Goal: Information Seeking & Learning: Learn about a topic

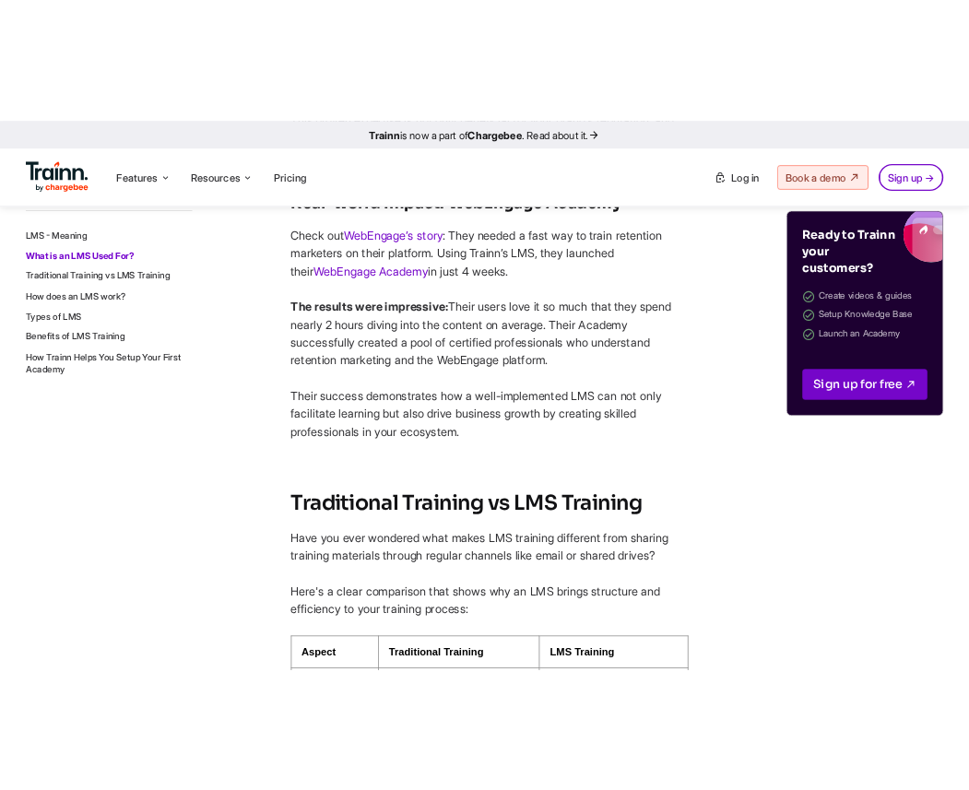
scroll to position [2458, 0]
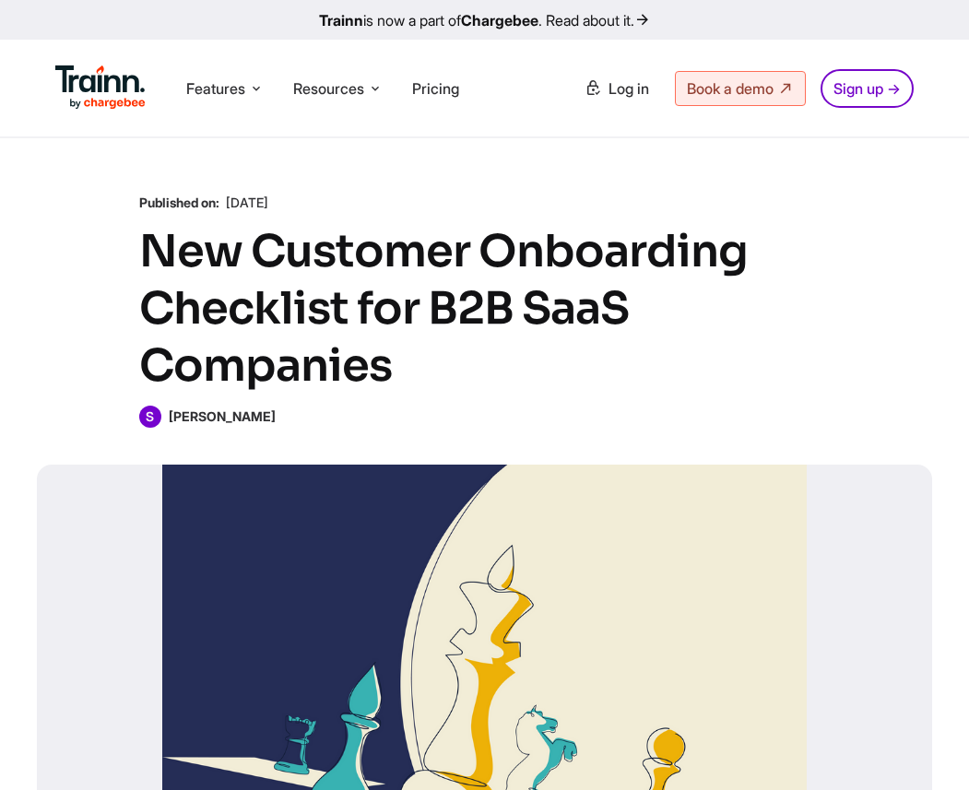
click at [391, 343] on h1 "New Customer Onboarding Checklist for B2B SaaS Companies" at bounding box center [485, 309] width 692 height 172
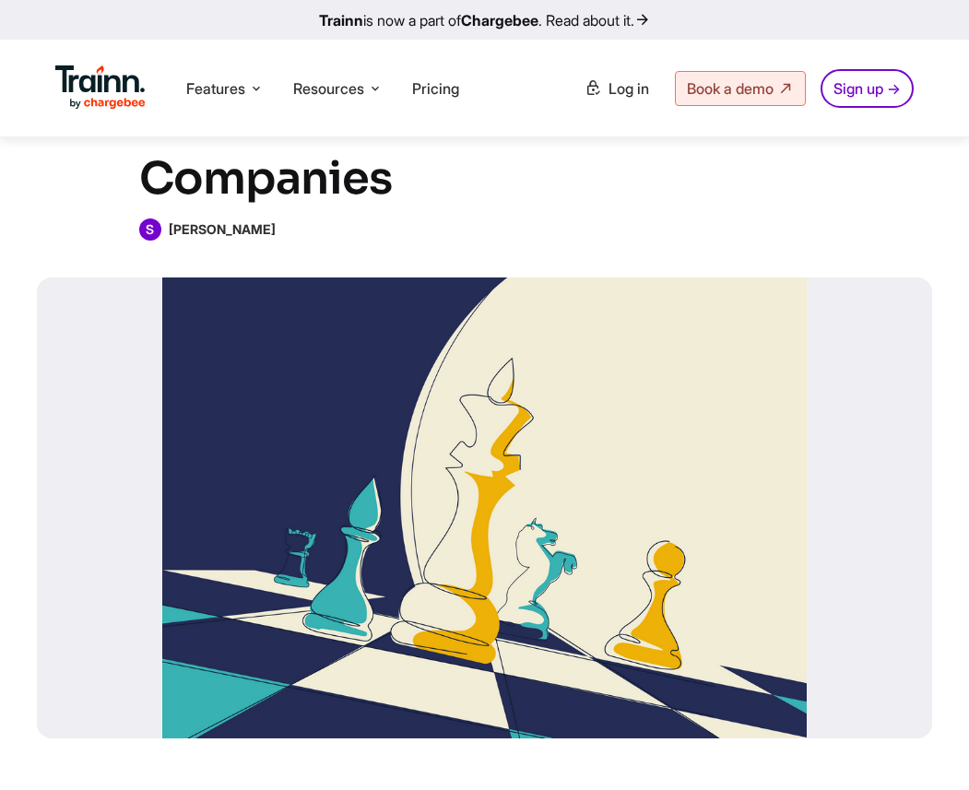
scroll to position [188, 0]
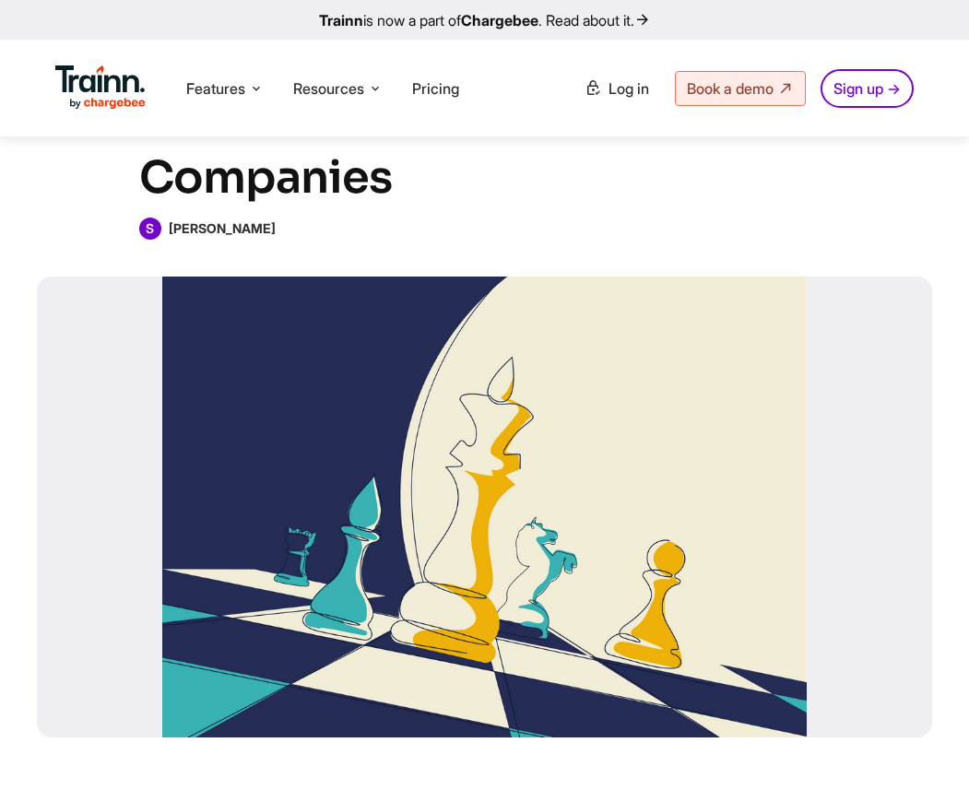
click at [446, 481] on div at bounding box center [485, 507] width 896 height 461
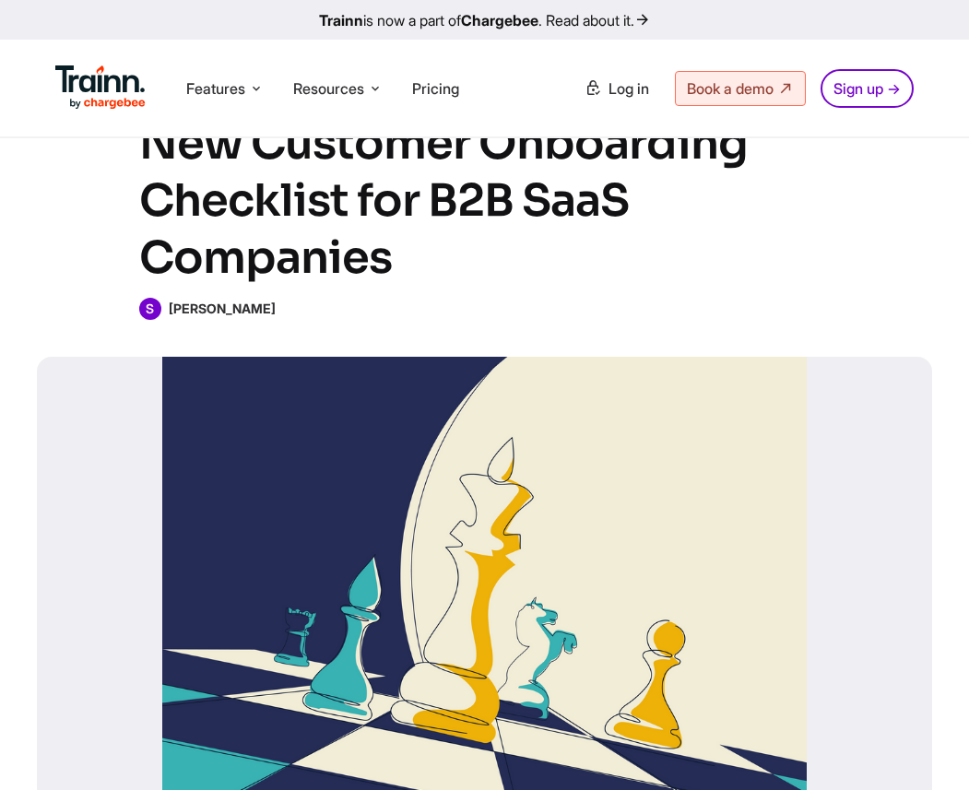
scroll to position [110, 0]
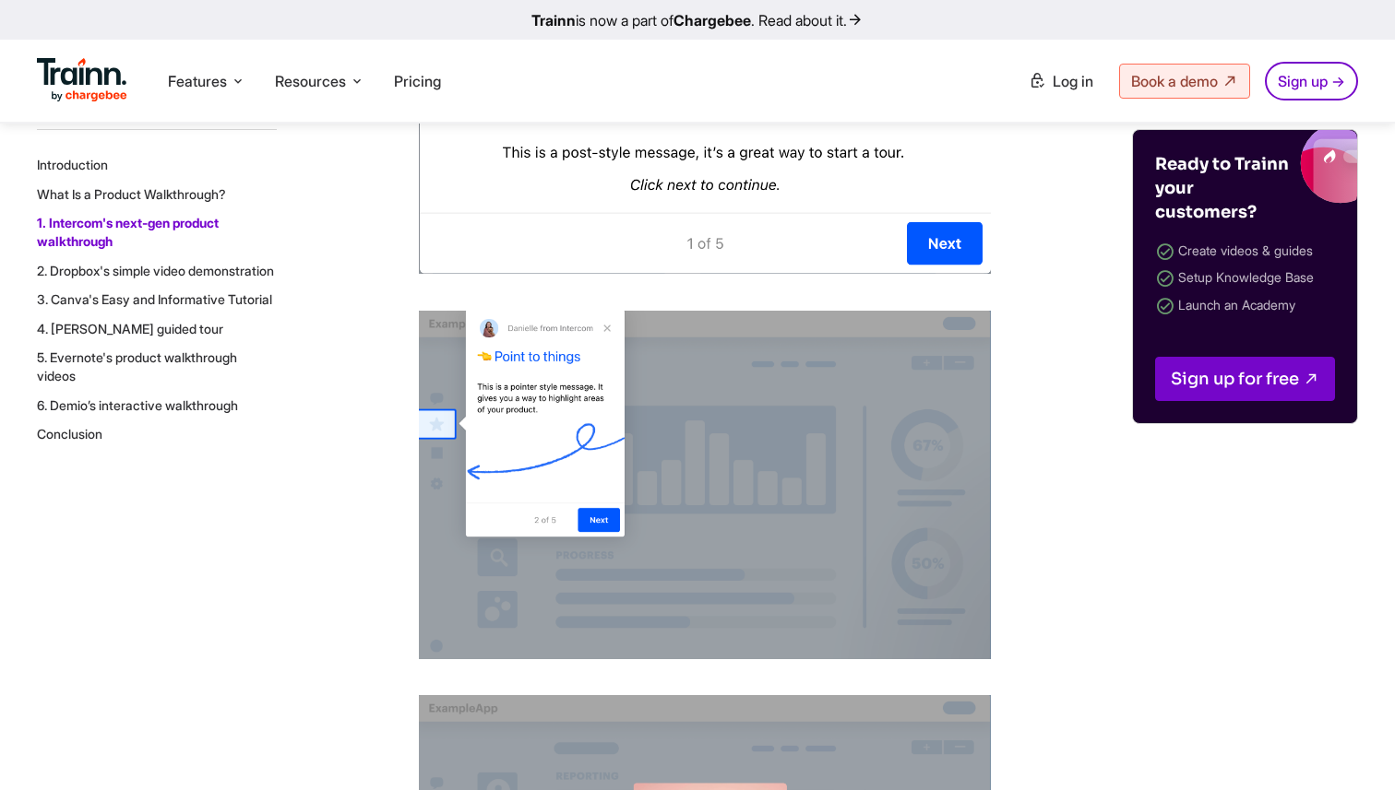
scroll to position [3822, 0]
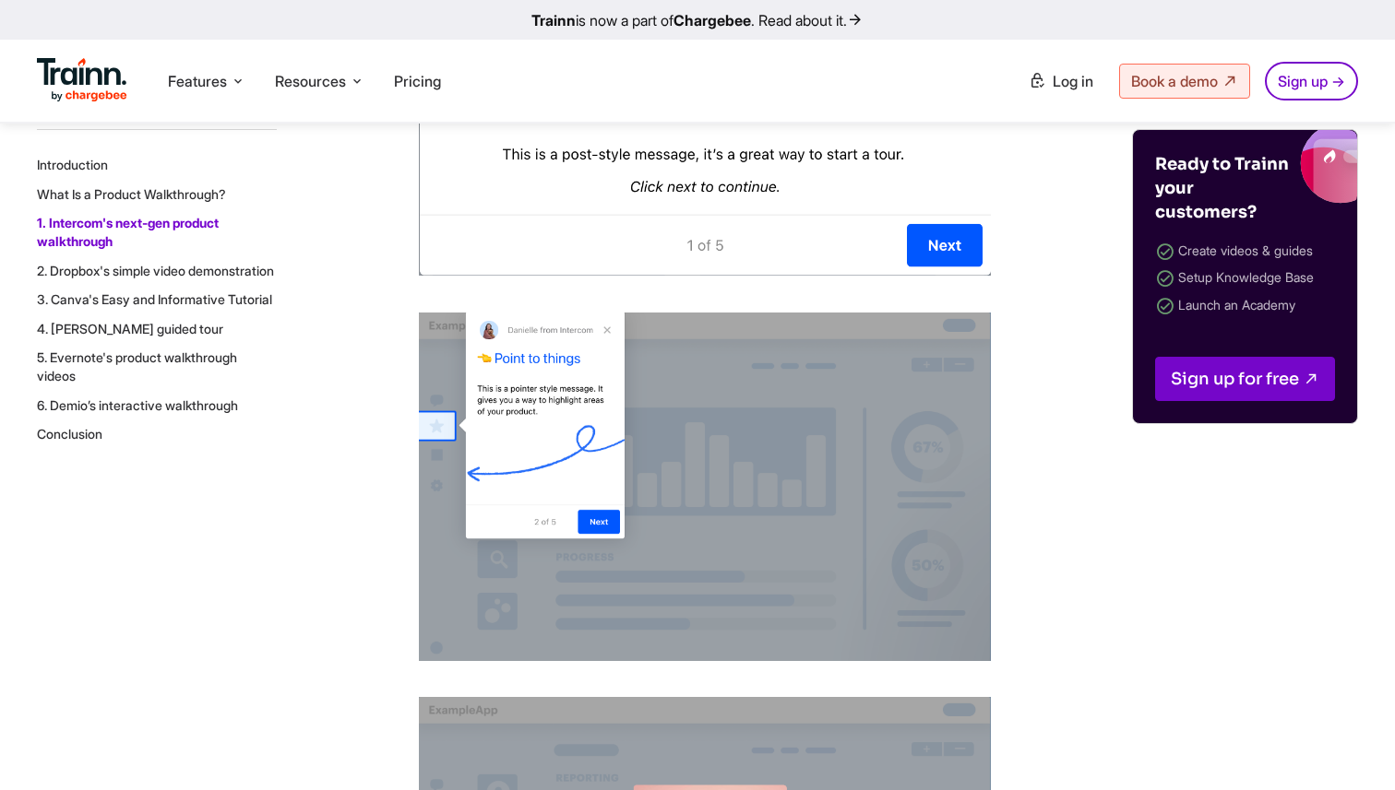
click at [715, 445] on img at bounding box center [705, 487] width 572 height 349
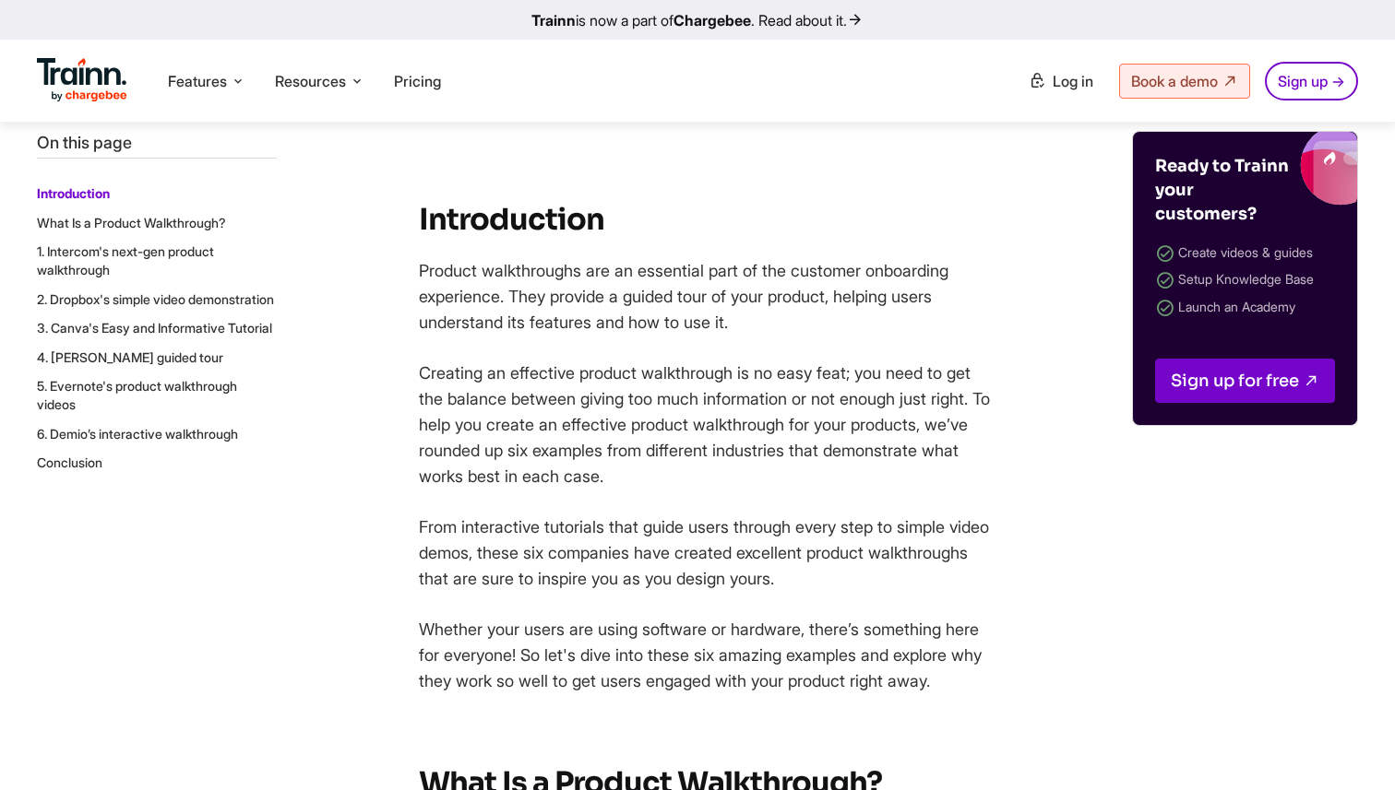
scroll to position [0, 0]
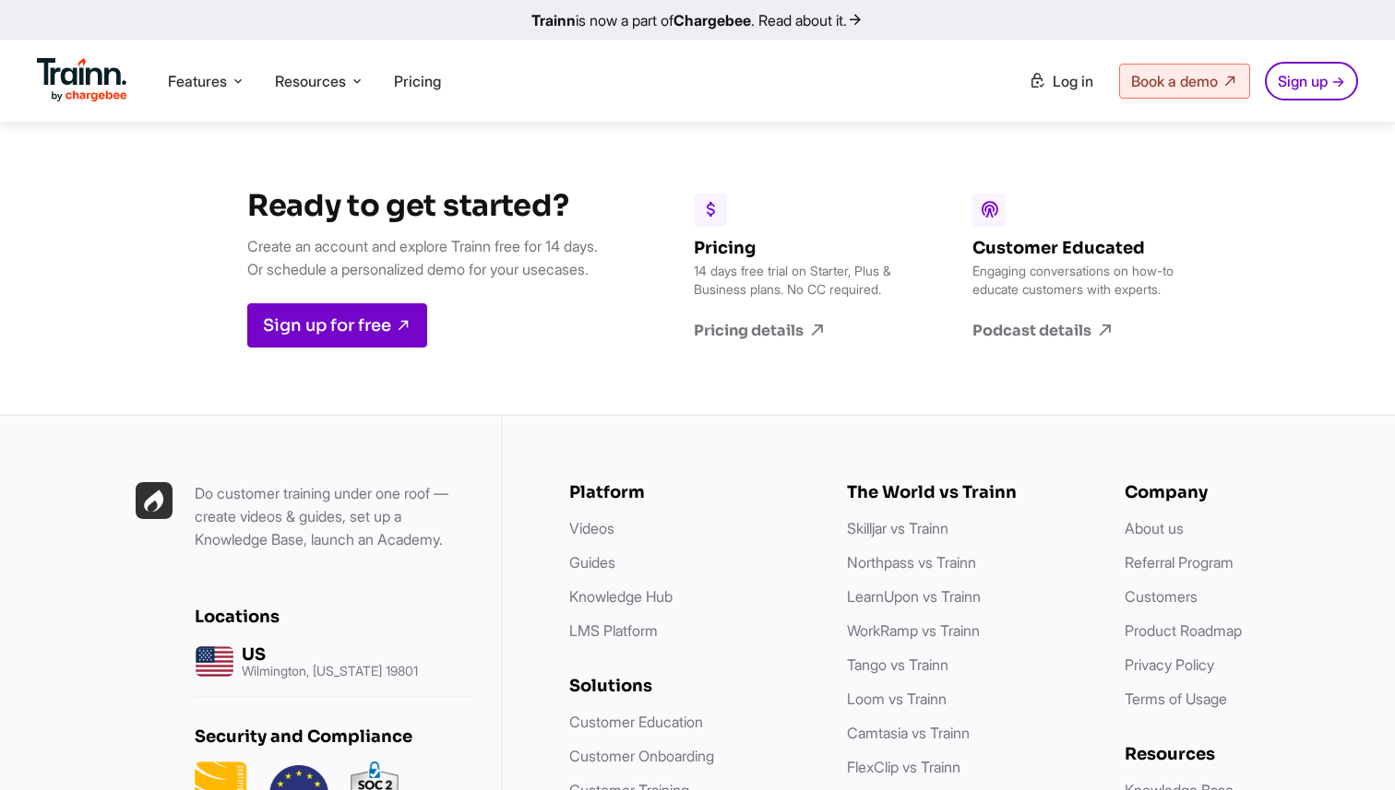
scroll to position [13651, 0]
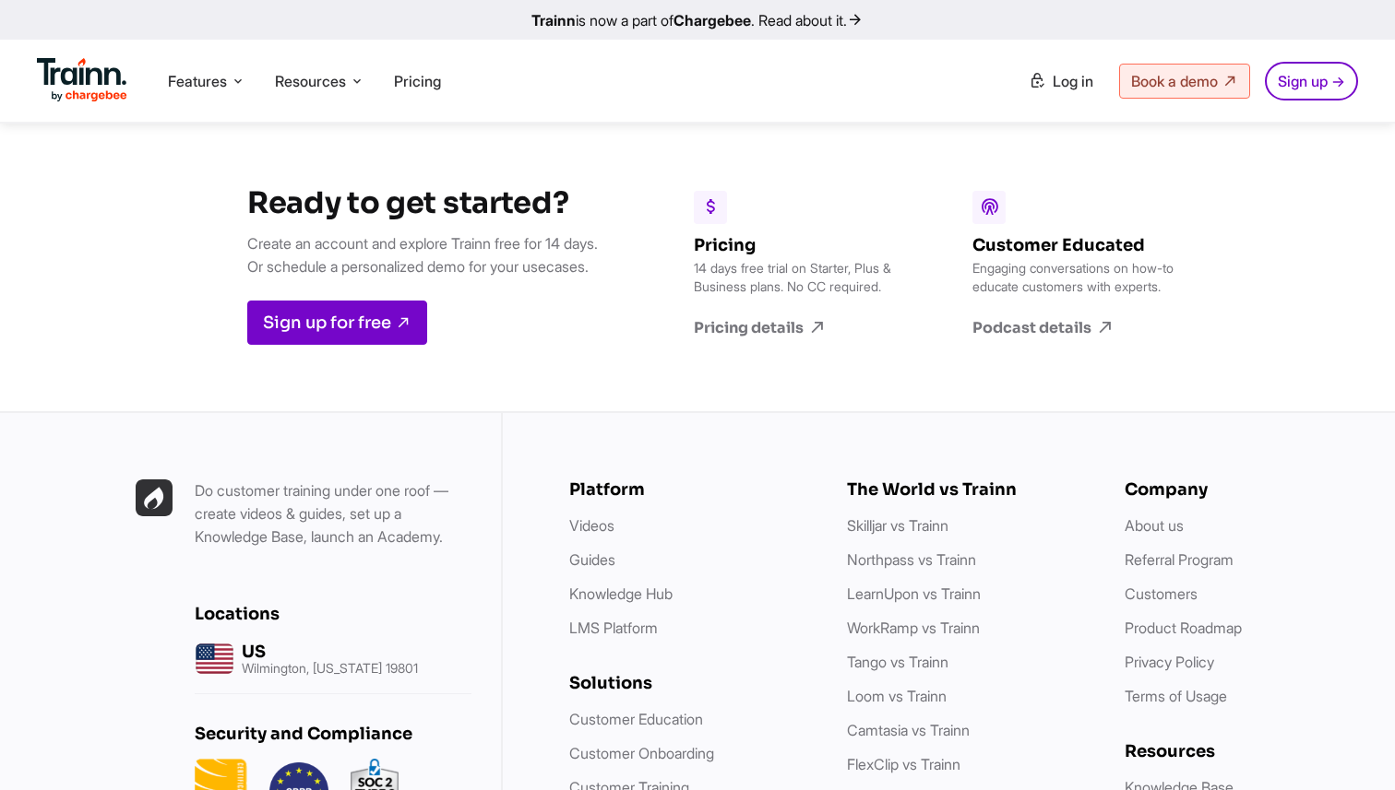
drag, startPoint x: 0, startPoint y: 0, endPoint x: 639, endPoint y: 478, distance: 798.1
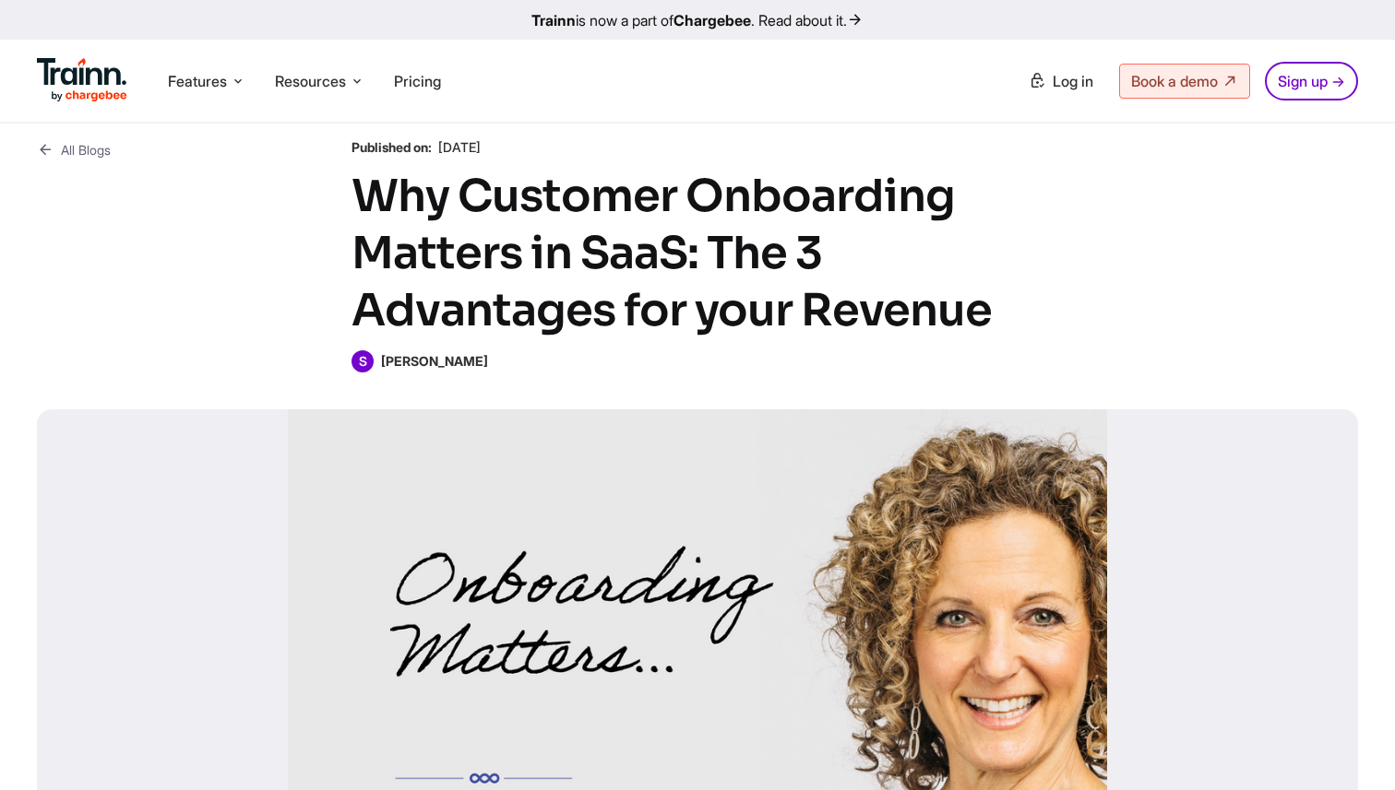
scroll to position [25, 0]
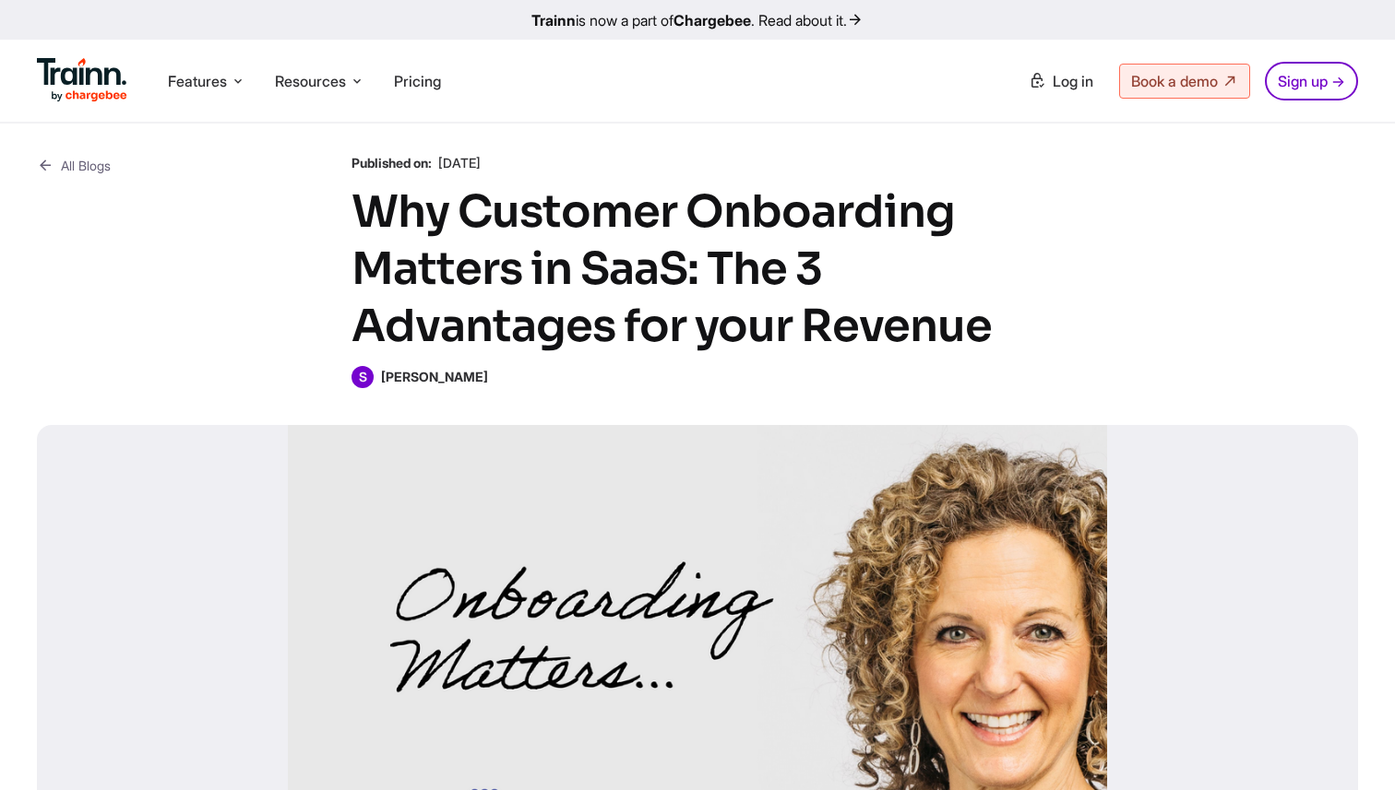
click at [451, 378] on b "[PERSON_NAME]" at bounding box center [434, 377] width 107 height 16
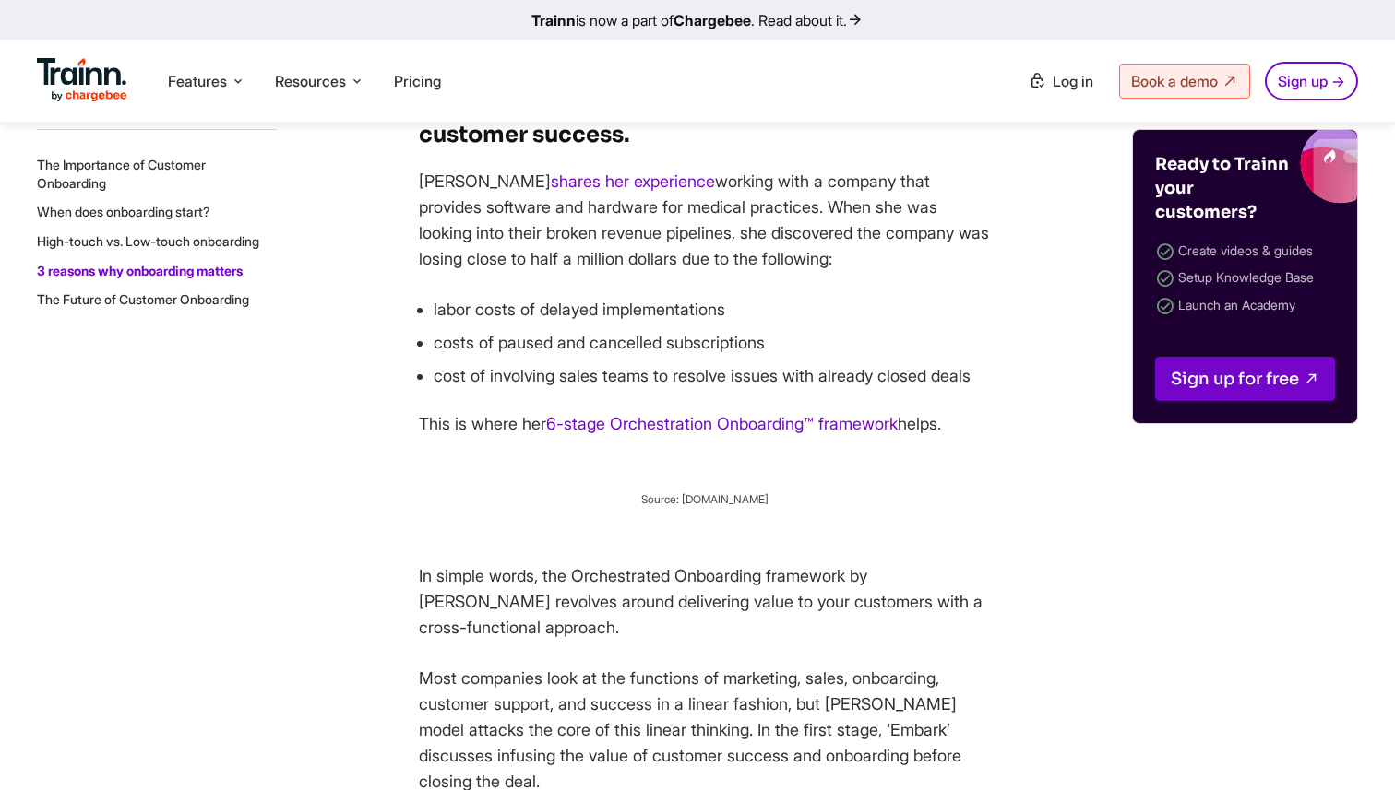
scroll to position [5221, 0]
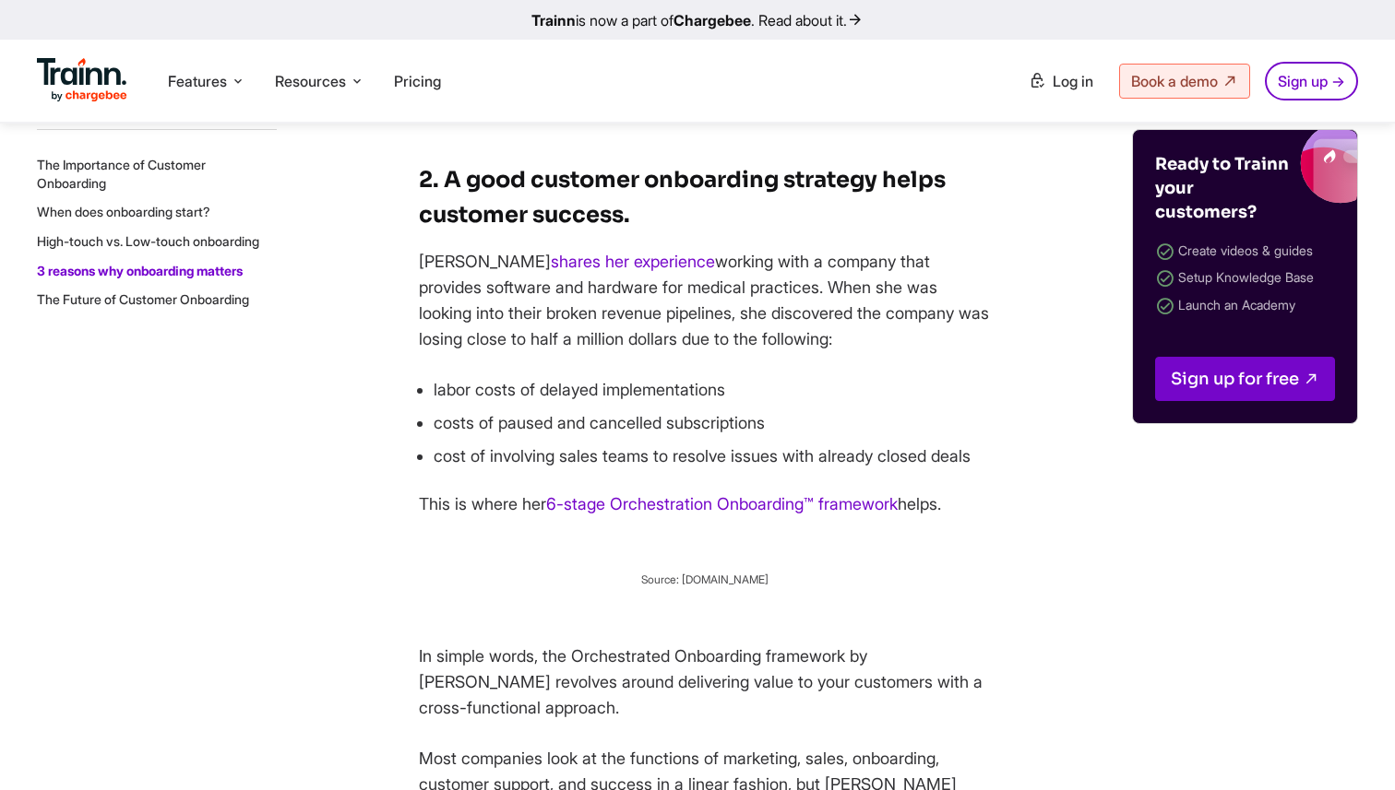
click at [726, 588] on figcaption "Source: [DOMAIN_NAME]" at bounding box center [705, 580] width 572 height 18
click at [726, 588] on figcaption "Source: www.donnaweber.com" at bounding box center [705, 580] width 572 height 18
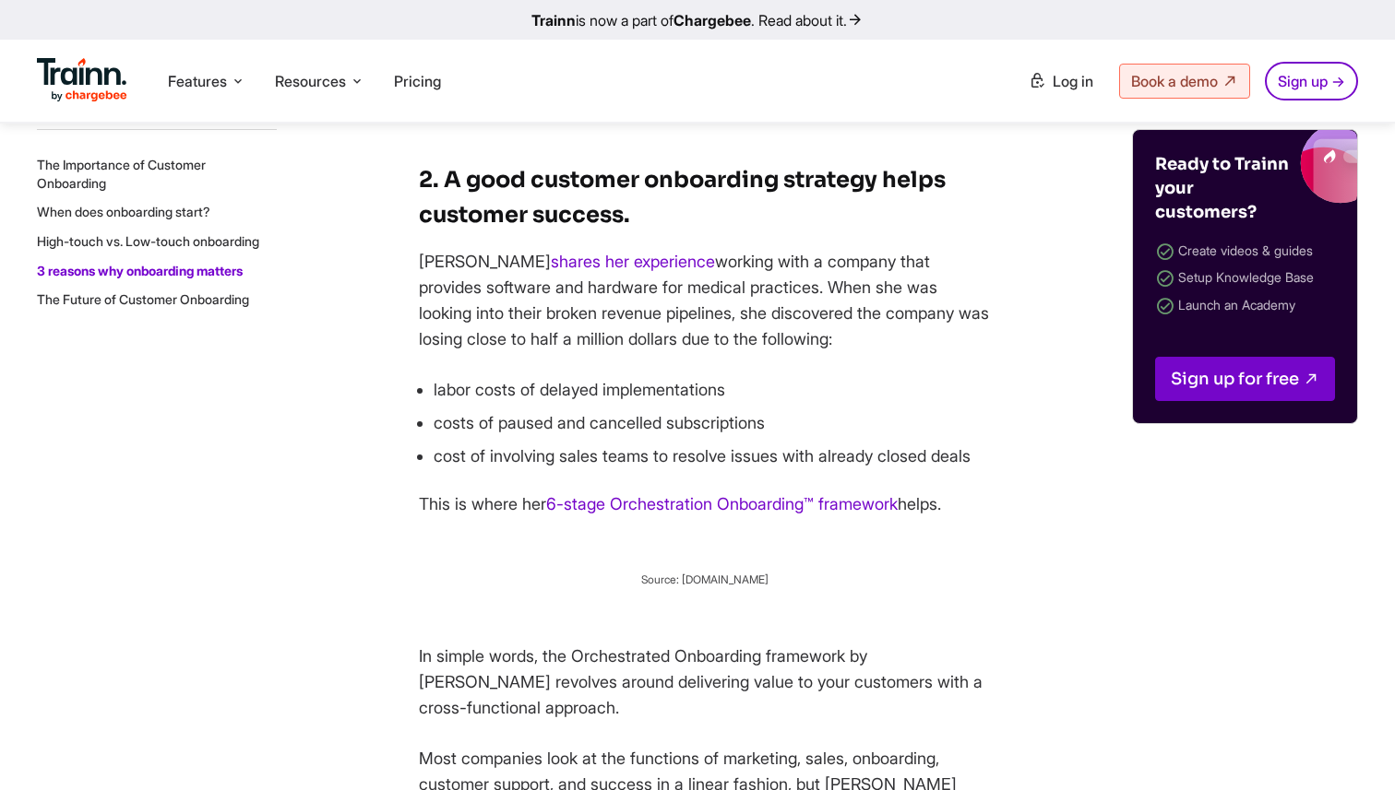
drag, startPoint x: 695, startPoint y: 560, endPoint x: 865, endPoint y: 562, distance: 170.7
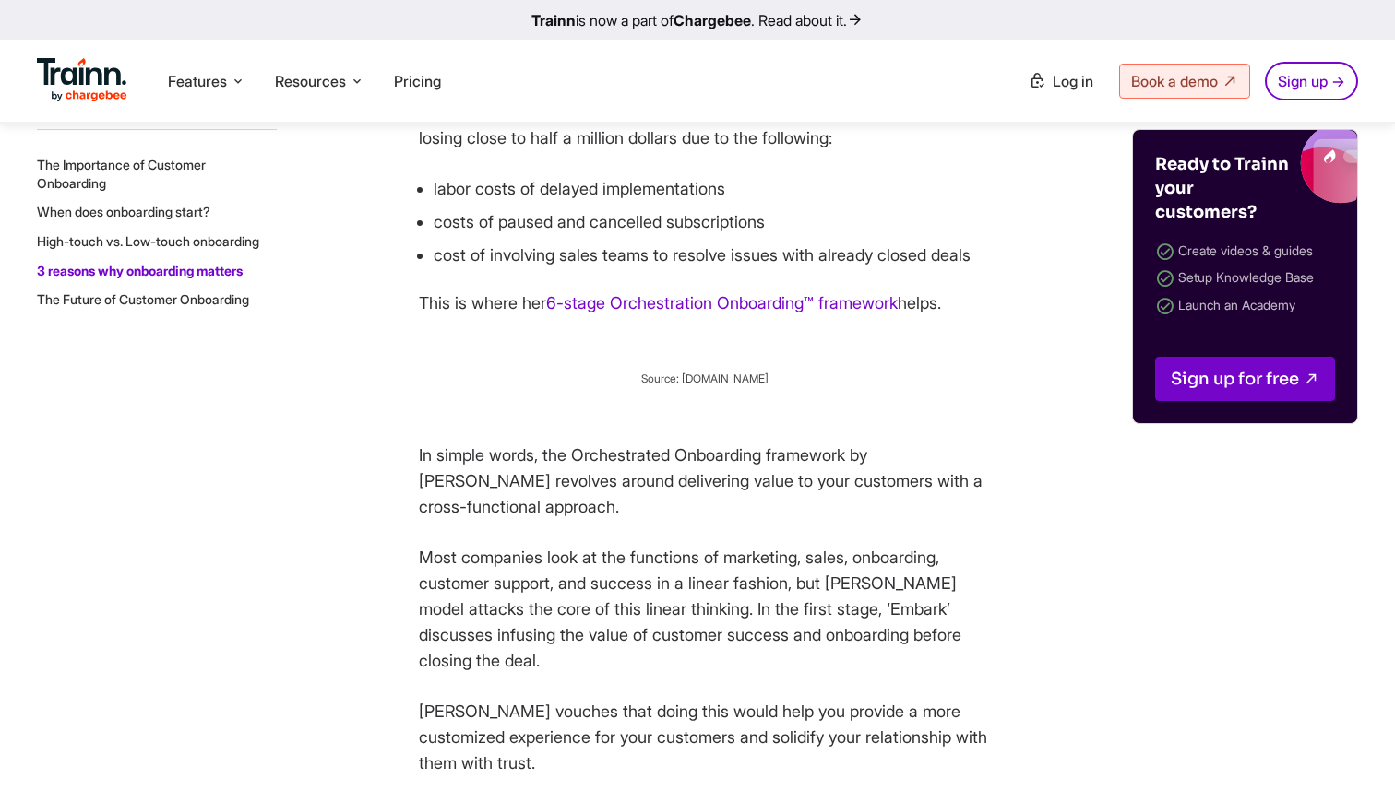
scroll to position [5445, 0]
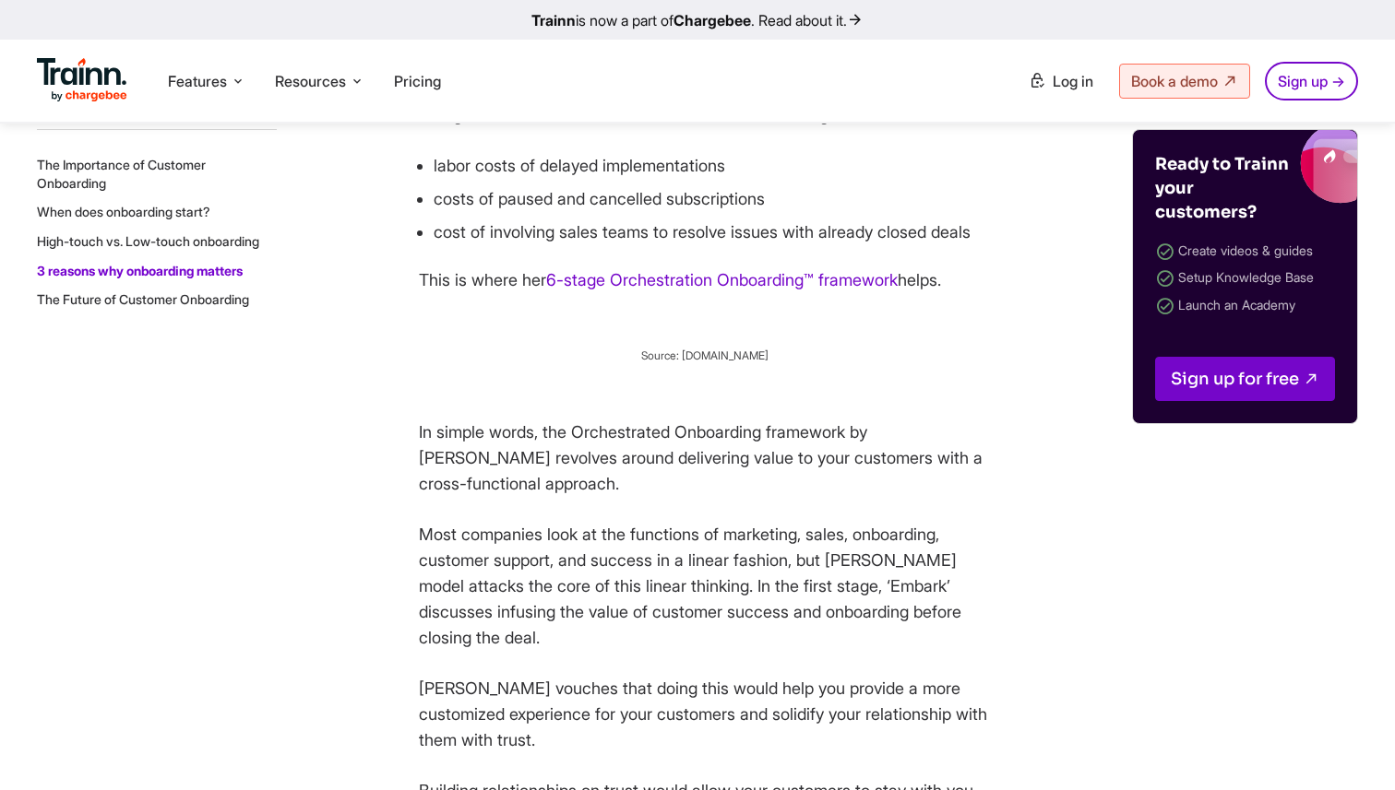
click at [835, 364] on figcaption "Source: www.donnaweber.com" at bounding box center [705, 356] width 572 height 18
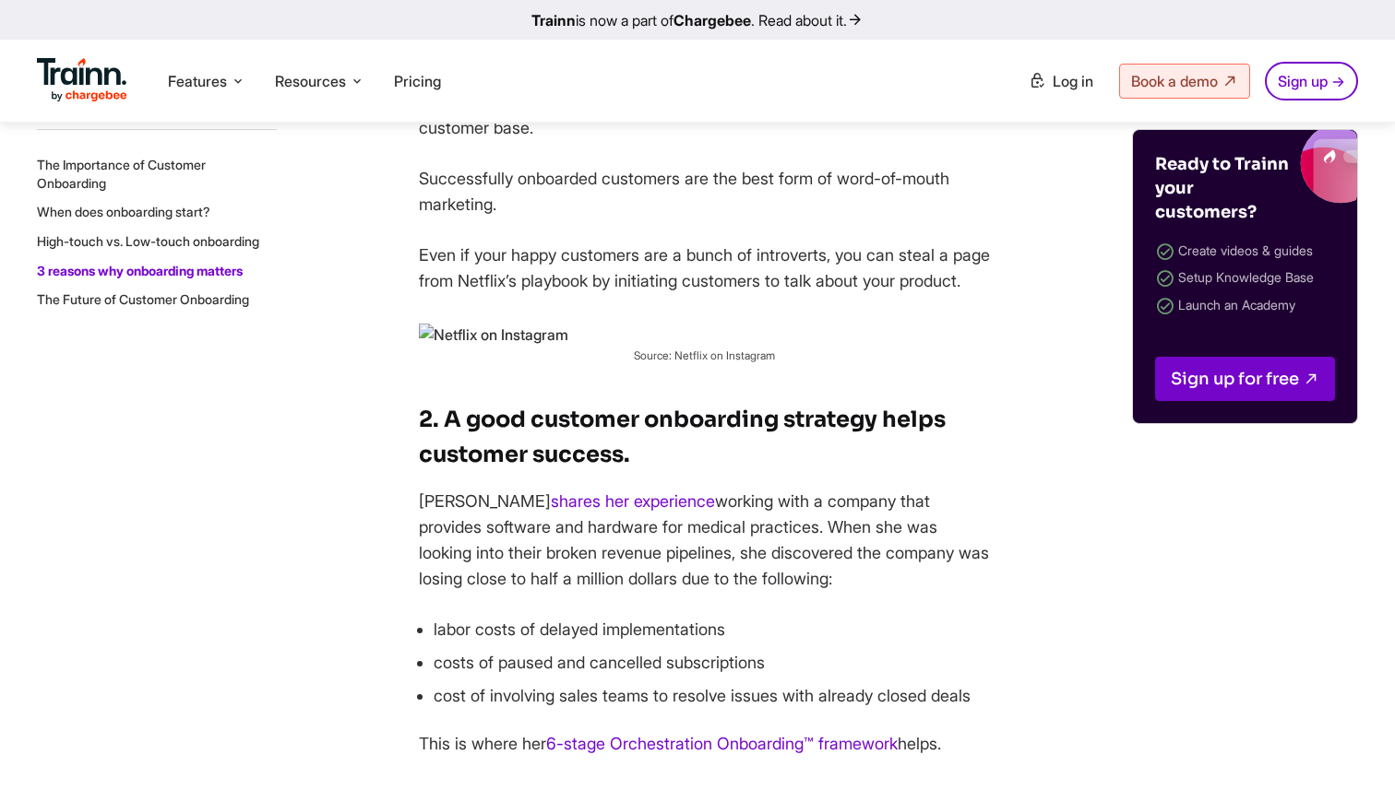
scroll to position [4968, 0]
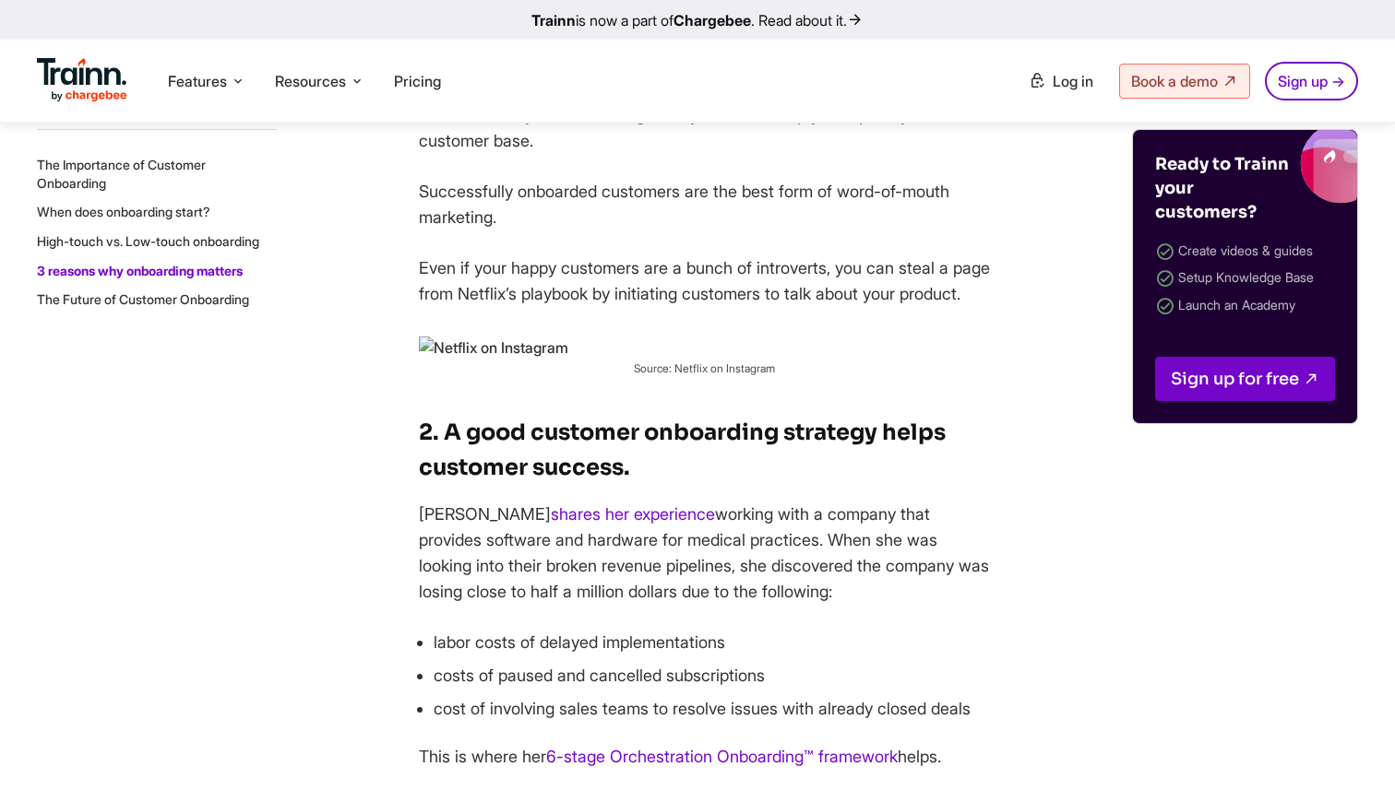
click at [481, 361] on img at bounding box center [493, 349] width 149 height 24
click at [419, 361] on img at bounding box center [493, 349] width 149 height 24
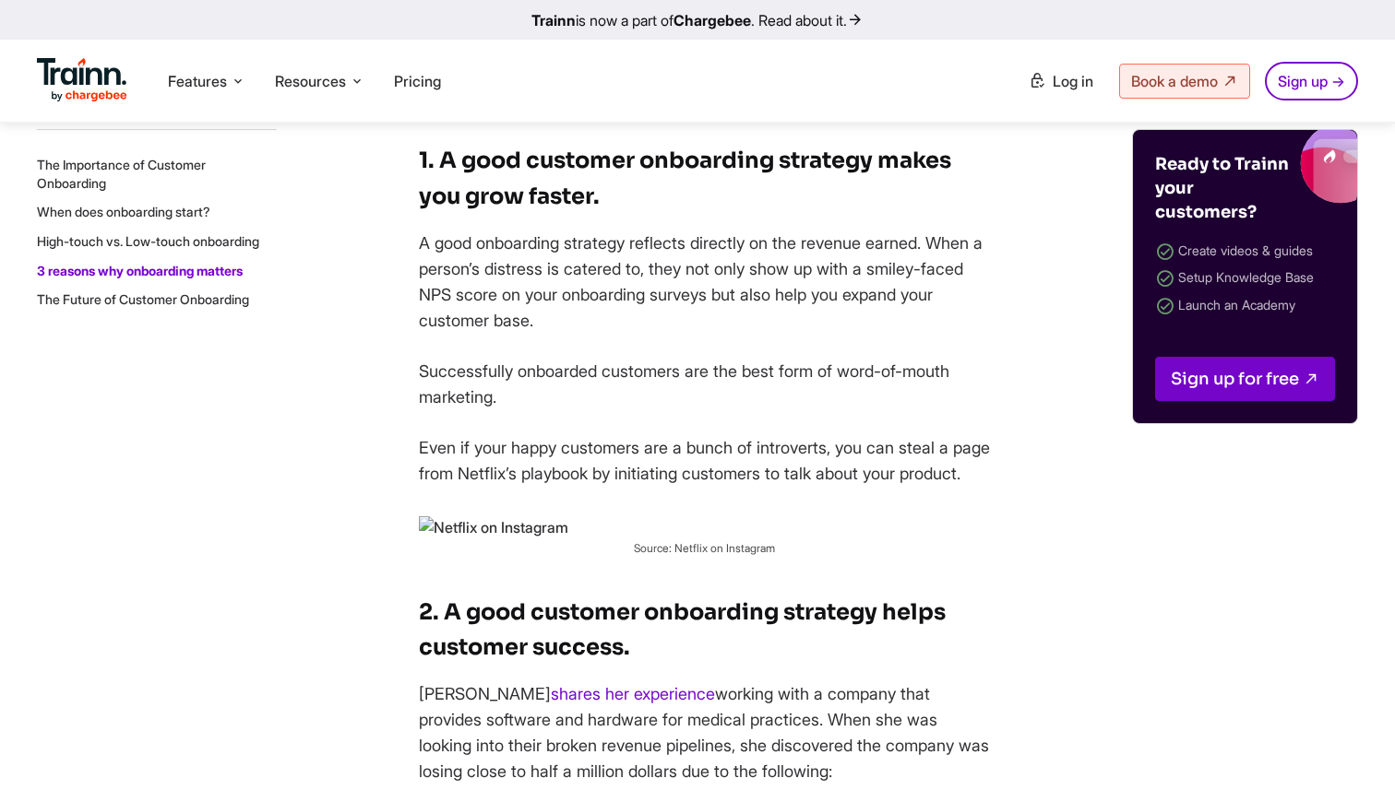
scroll to position [4784, 0]
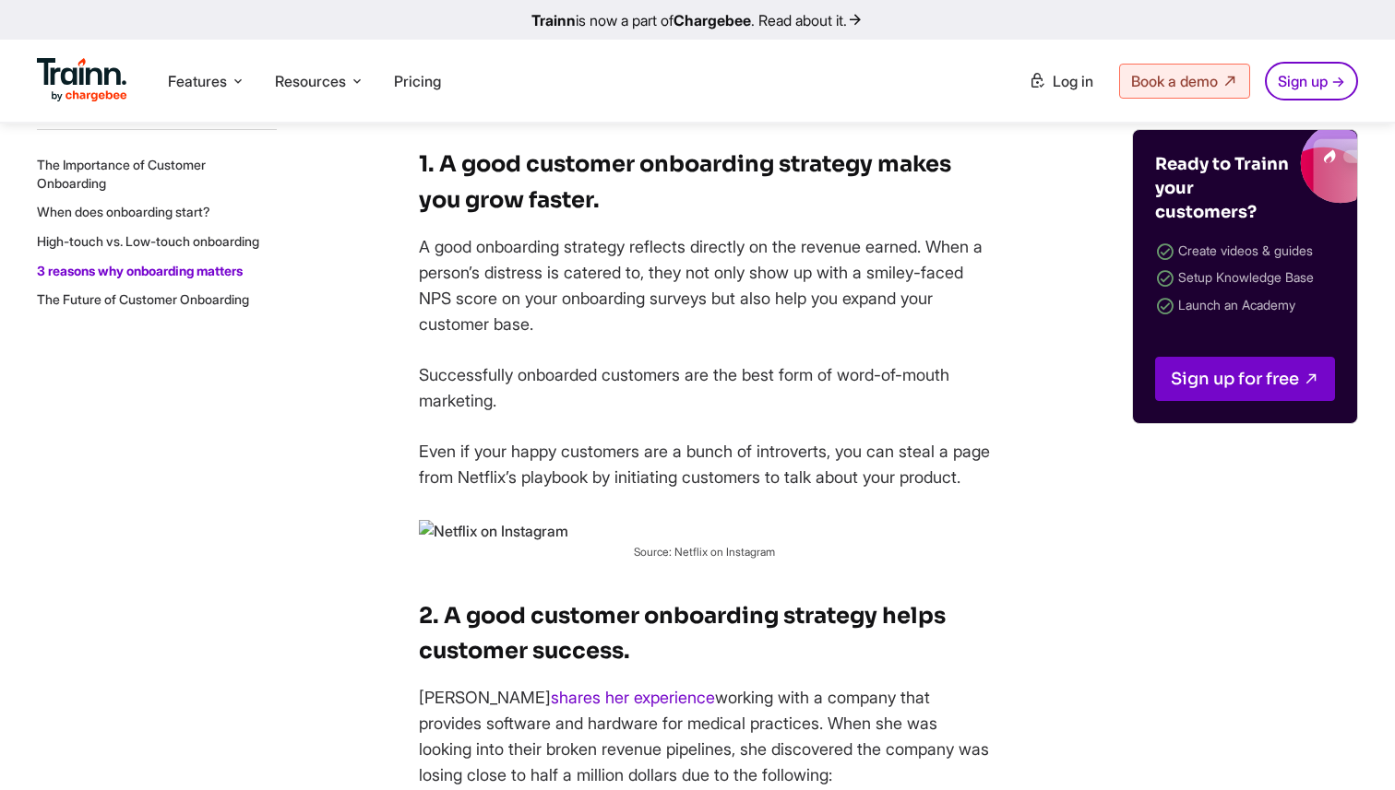
click at [453, 544] on img at bounding box center [493, 532] width 149 height 24
click at [419, 544] on img at bounding box center [493, 532] width 149 height 24
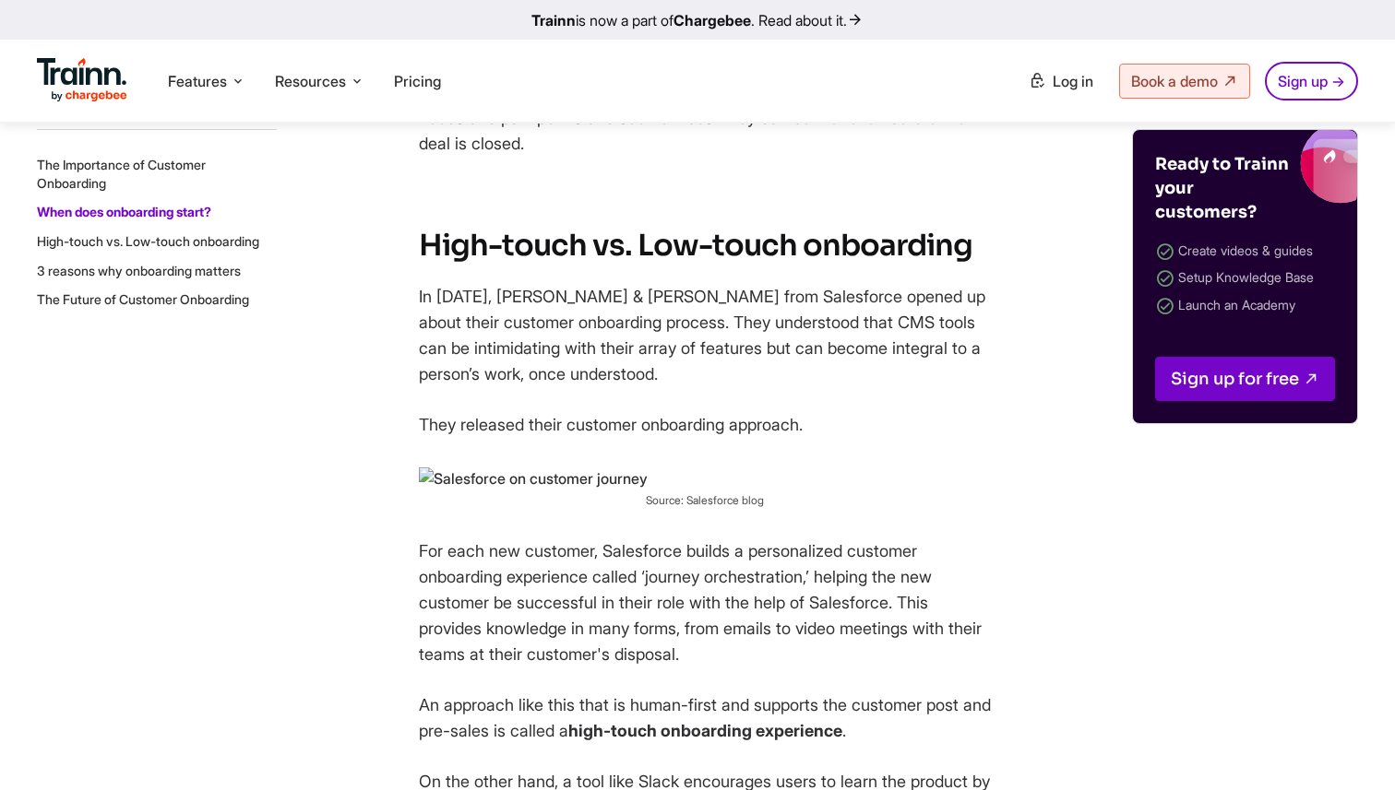
scroll to position [2976, 0]
click at [421, 482] on img at bounding box center [533, 481] width 229 height 24
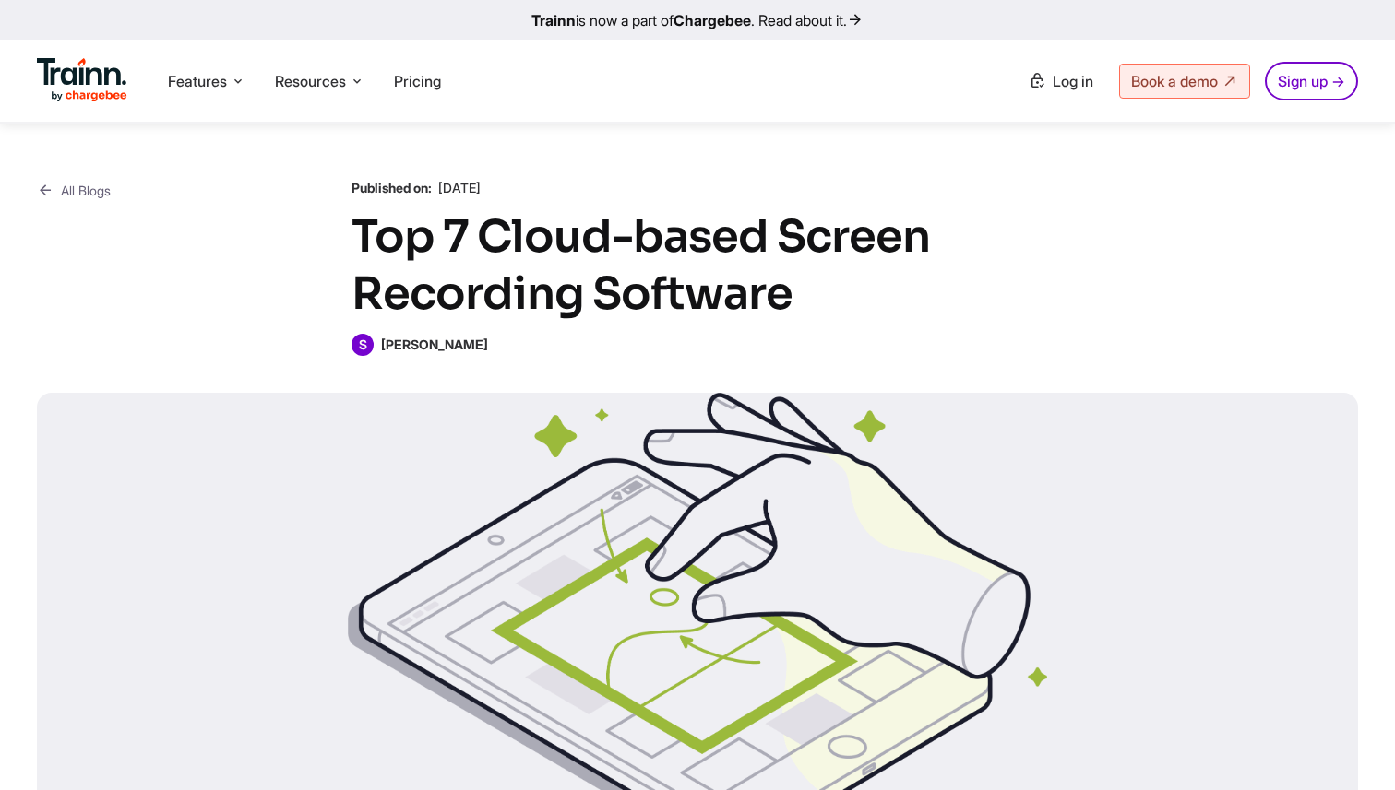
scroll to position [13651, 0]
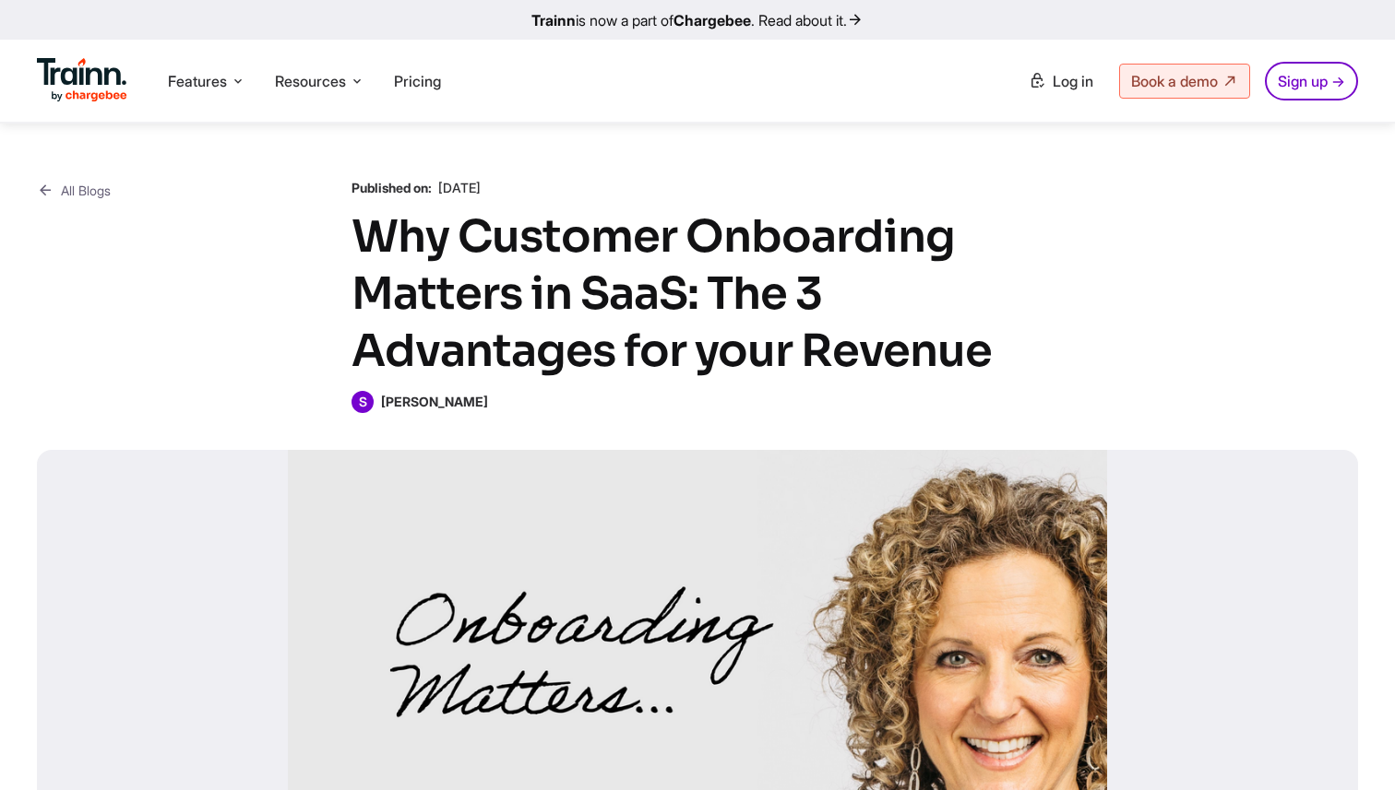
scroll to position [2976, 0]
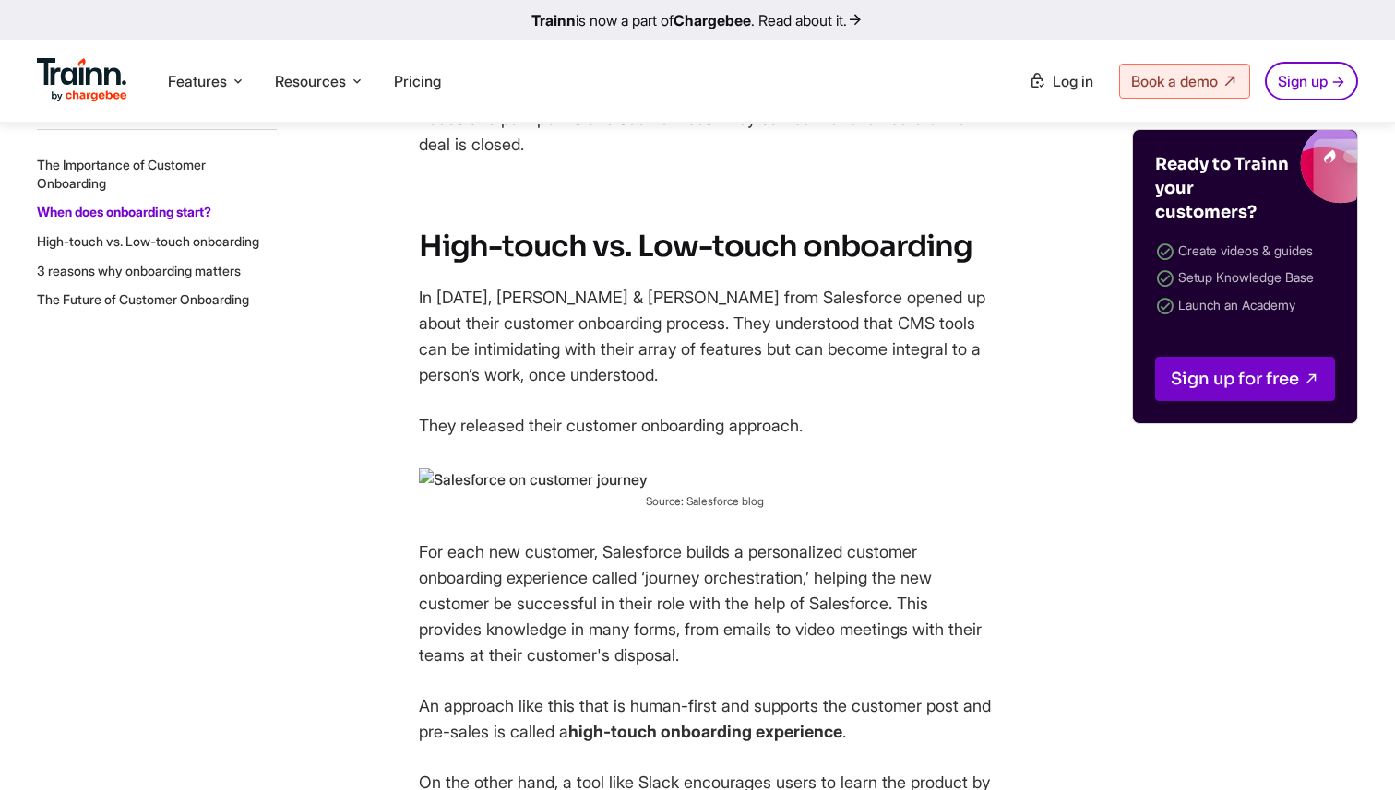
click at [444, 487] on img at bounding box center [533, 481] width 229 height 24
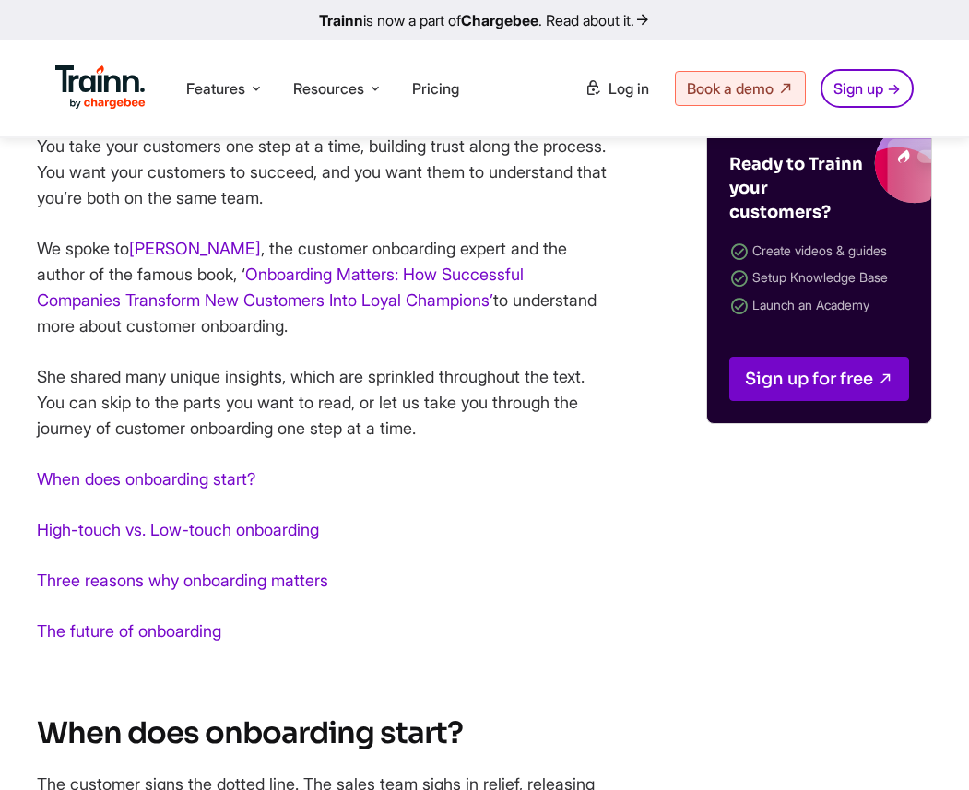
scroll to position [1502, 0]
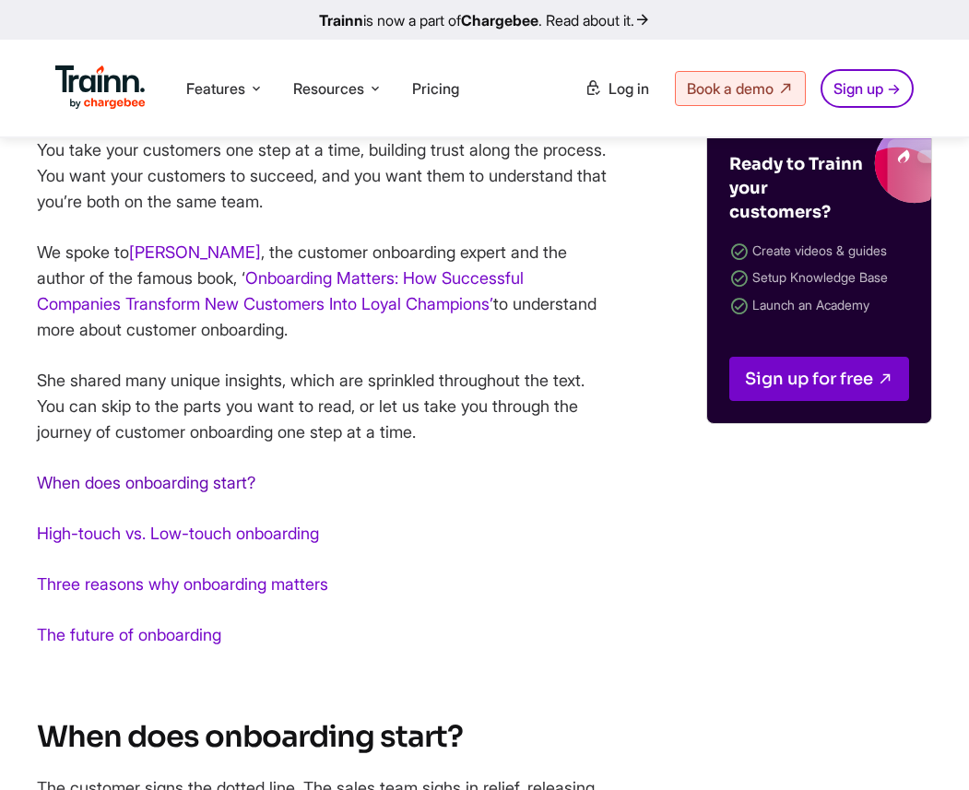
click at [142, 491] on link "When does onboarding start?" at bounding box center [146, 482] width 219 height 19
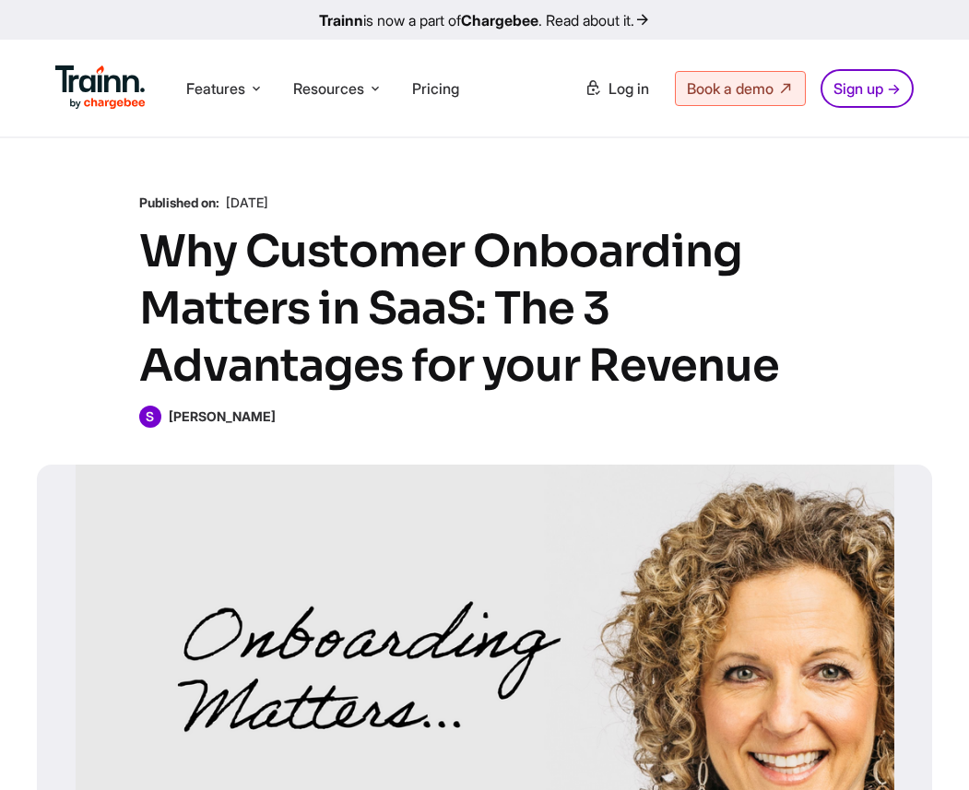
click at [559, 357] on h1 "Why Customer Onboarding Matters in SaaS: The 3 Advantages for your Revenue" at bounding box center [485, 309] width 692 height 172
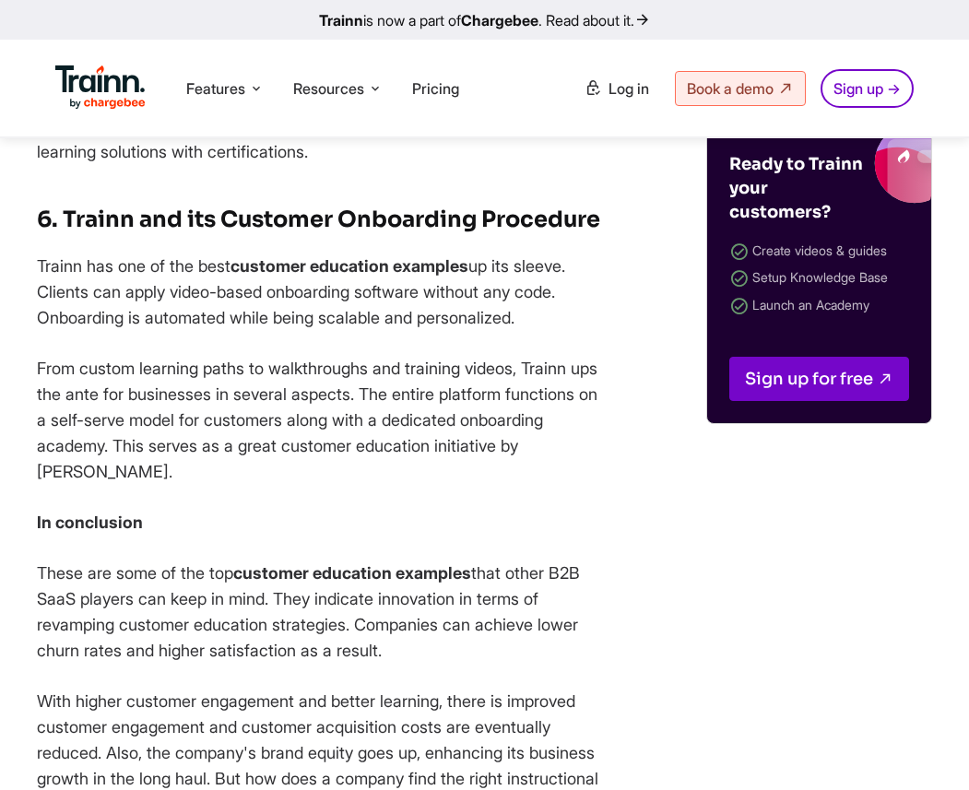
scroll to position [4844, 0]
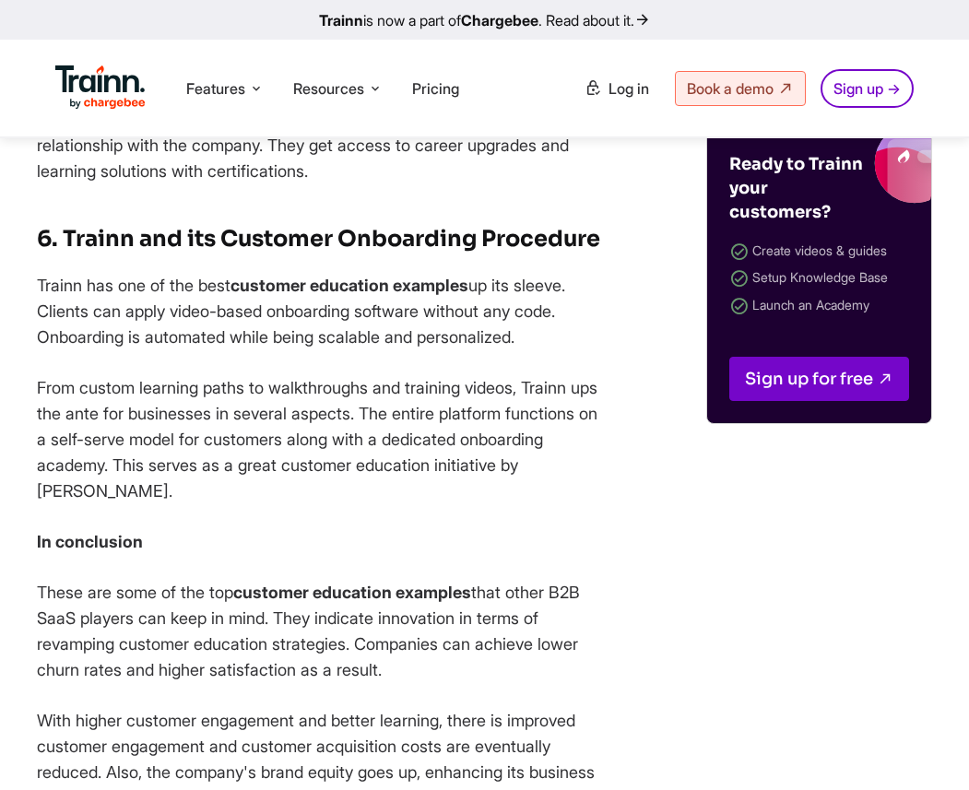
click at [313, 529] on p "In conclusion" at bounding box center [323, 542] width 572 height 26
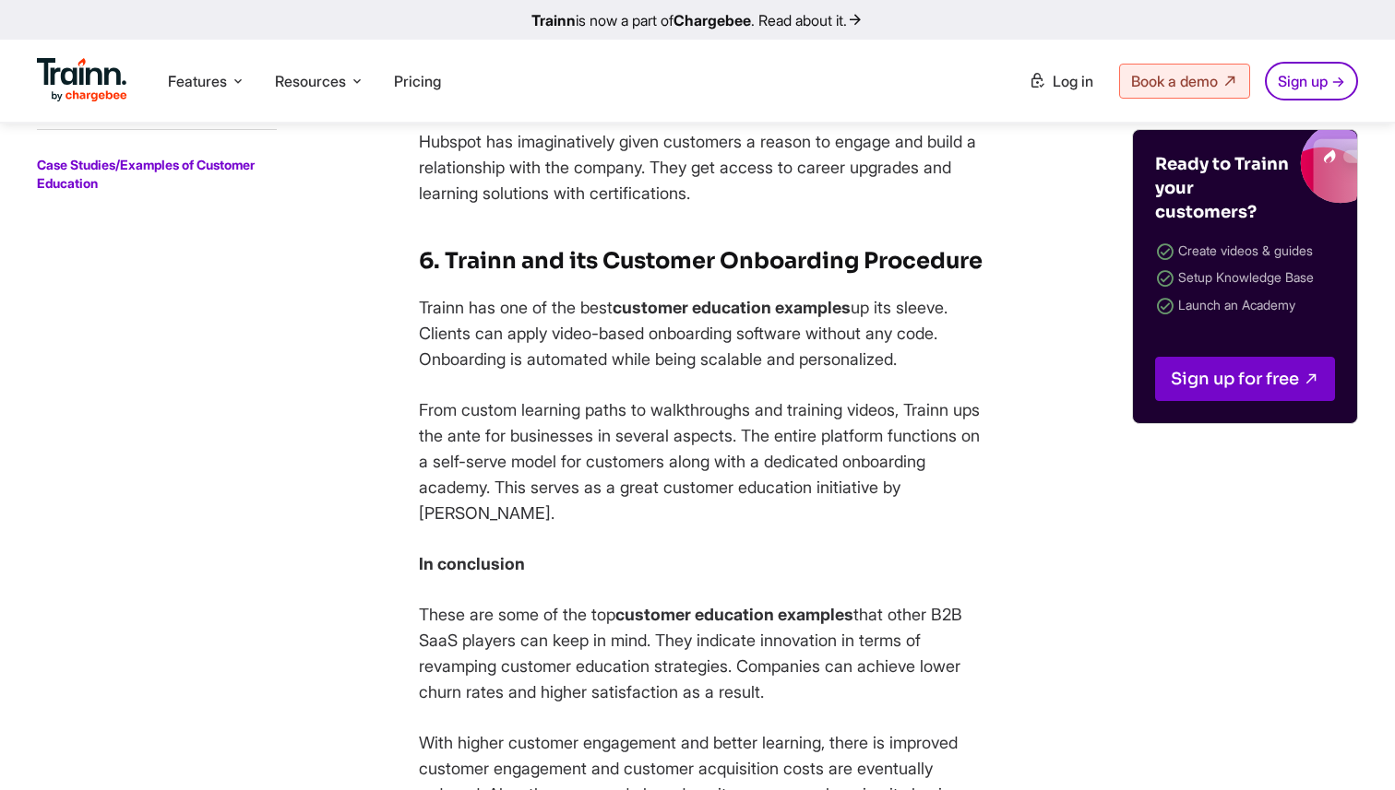
scroll to position [4703, 0]
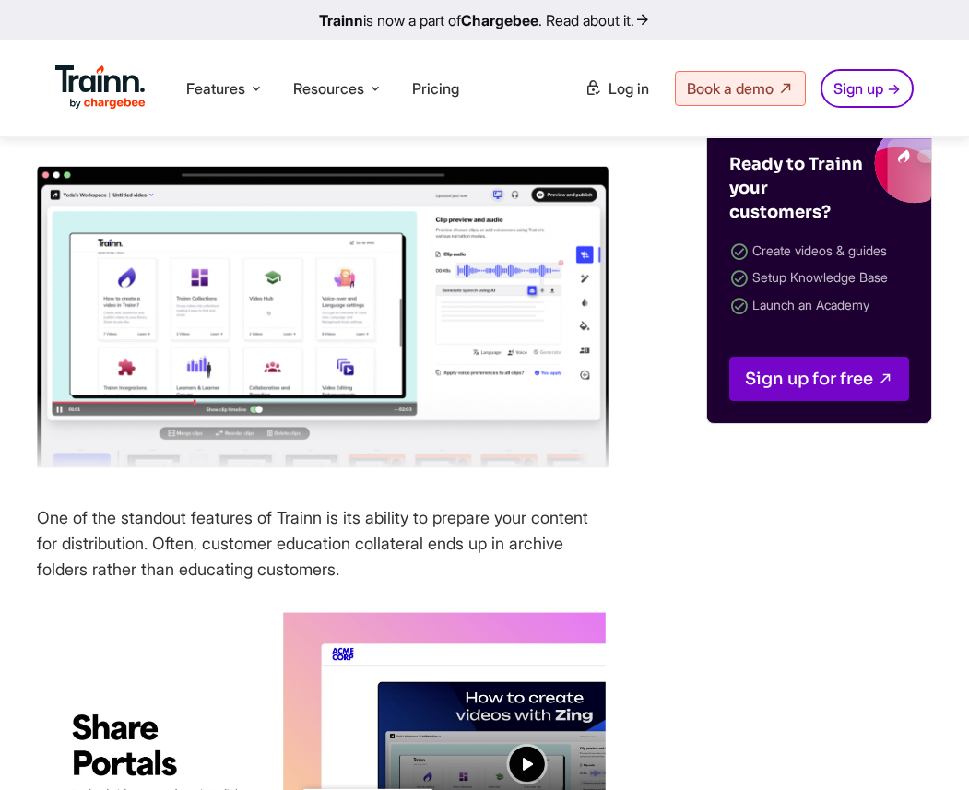
scroll to position [3494, 0]
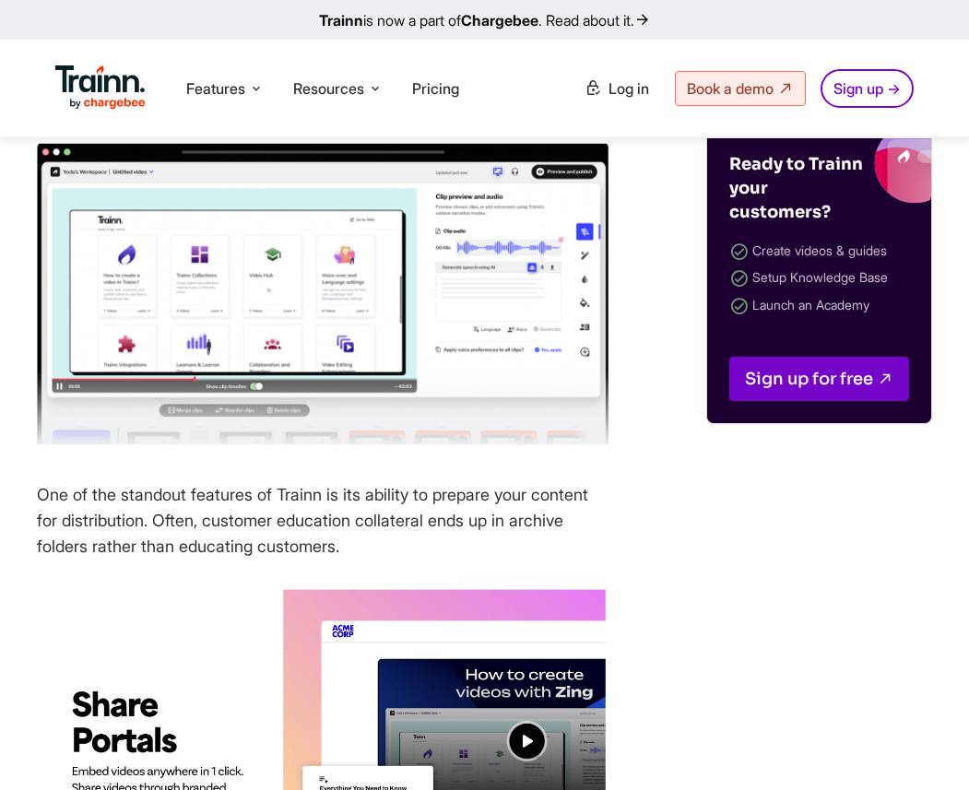
click at [339, 332] on img at bounding box center [323, 294] width 572 height 303
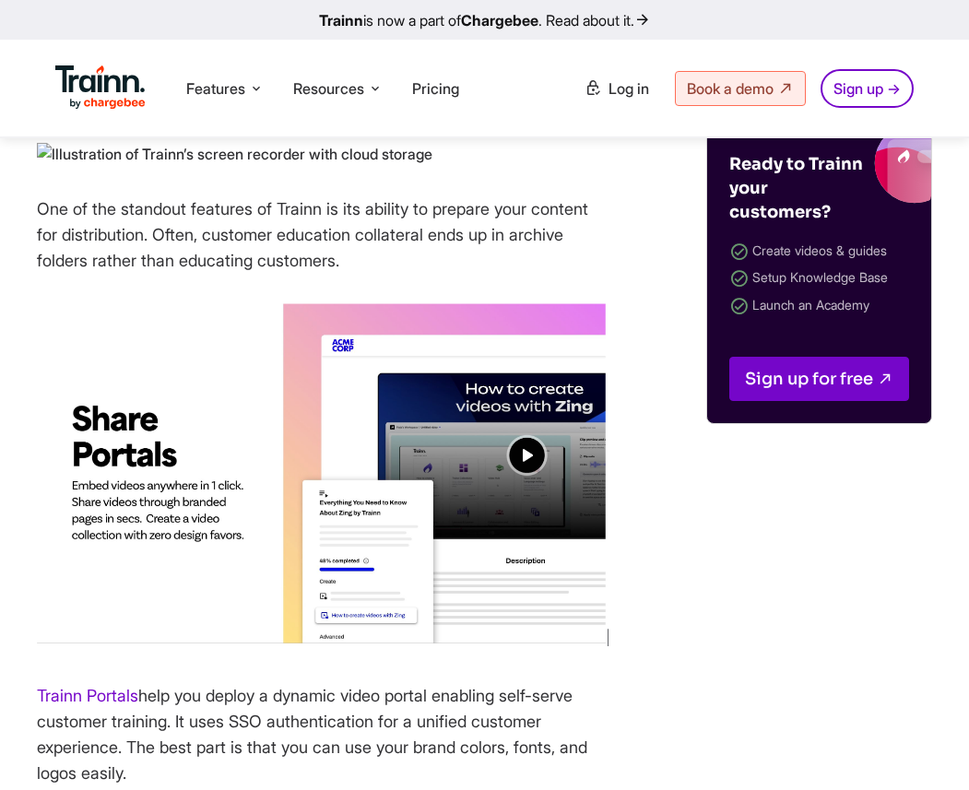
click at [433, 167] on img at bounding box center [235, 155] width 396 height 24
click at [277, 576] on img at bounding box center [323, 475] width 572 height 344
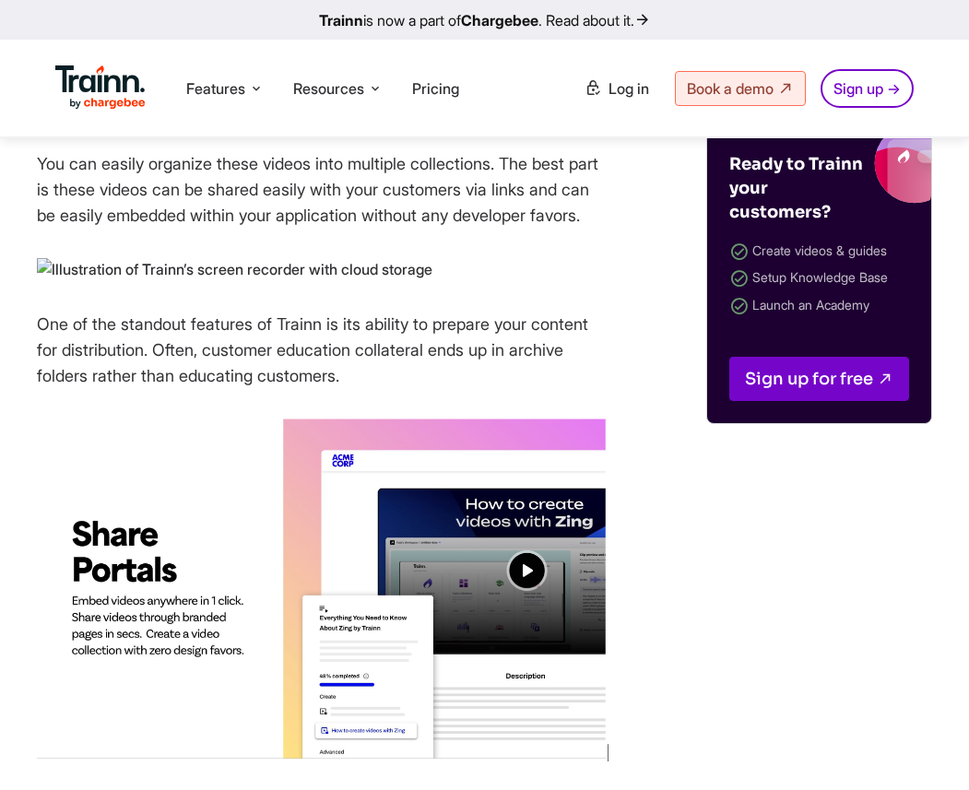
scroll to position [3384, 0]
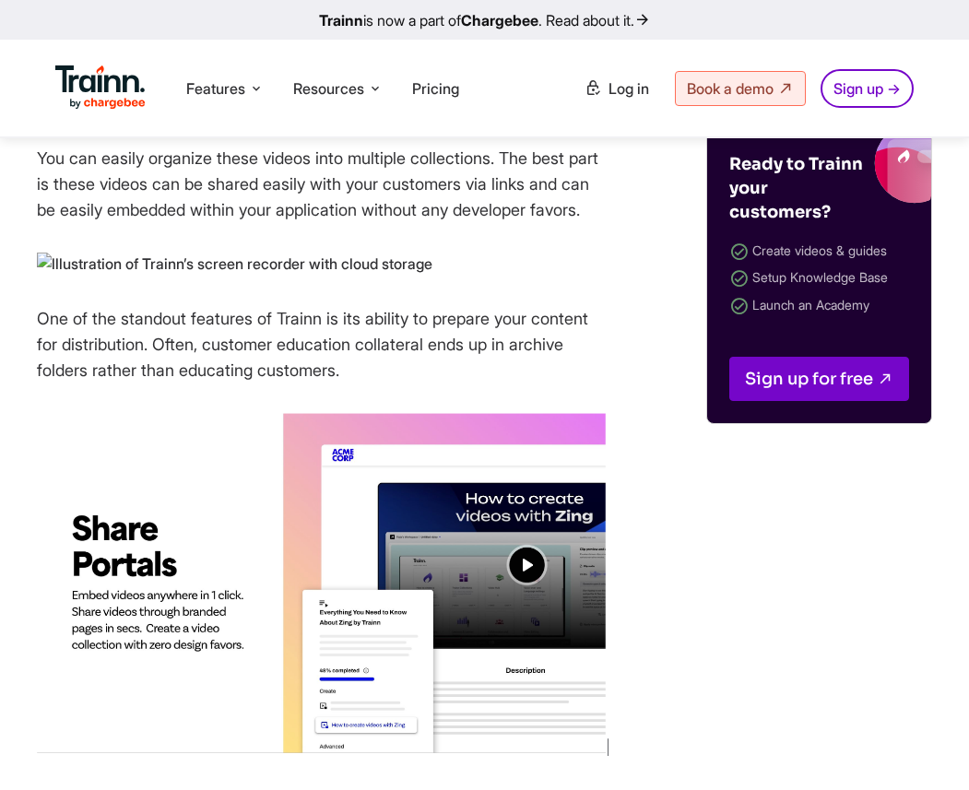
click at [292, 277] on img at bounding box center [235, 265] width 396 height 24
click at [40, 277] on img at bounding box center [235, 265] width 396 height 24
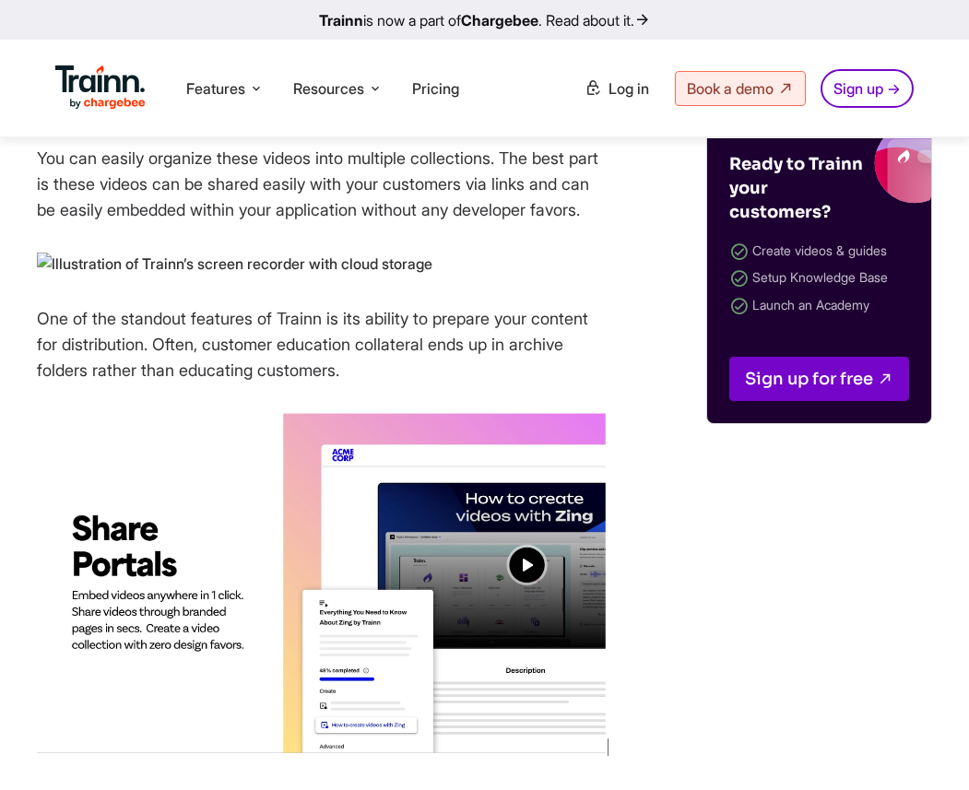
click at [40, 277] on img at bounding box center [235, 265] width 396 height 24
click at [420, 277] on img at bounding box center [235, 265] width 396 height 24
click at [419, 277] on img at bounding box center [235, 265] width 396 height 24
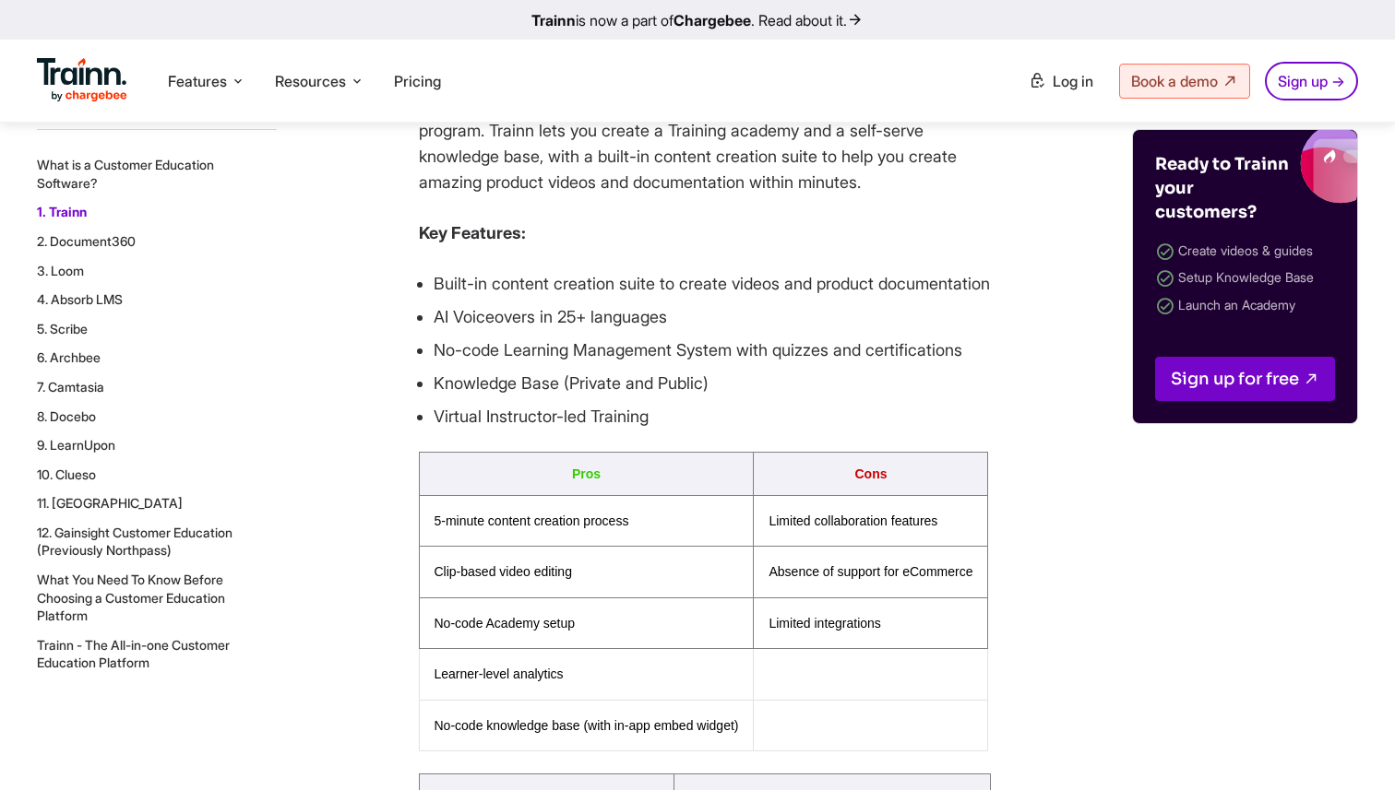
scroll to position [2270, 0]
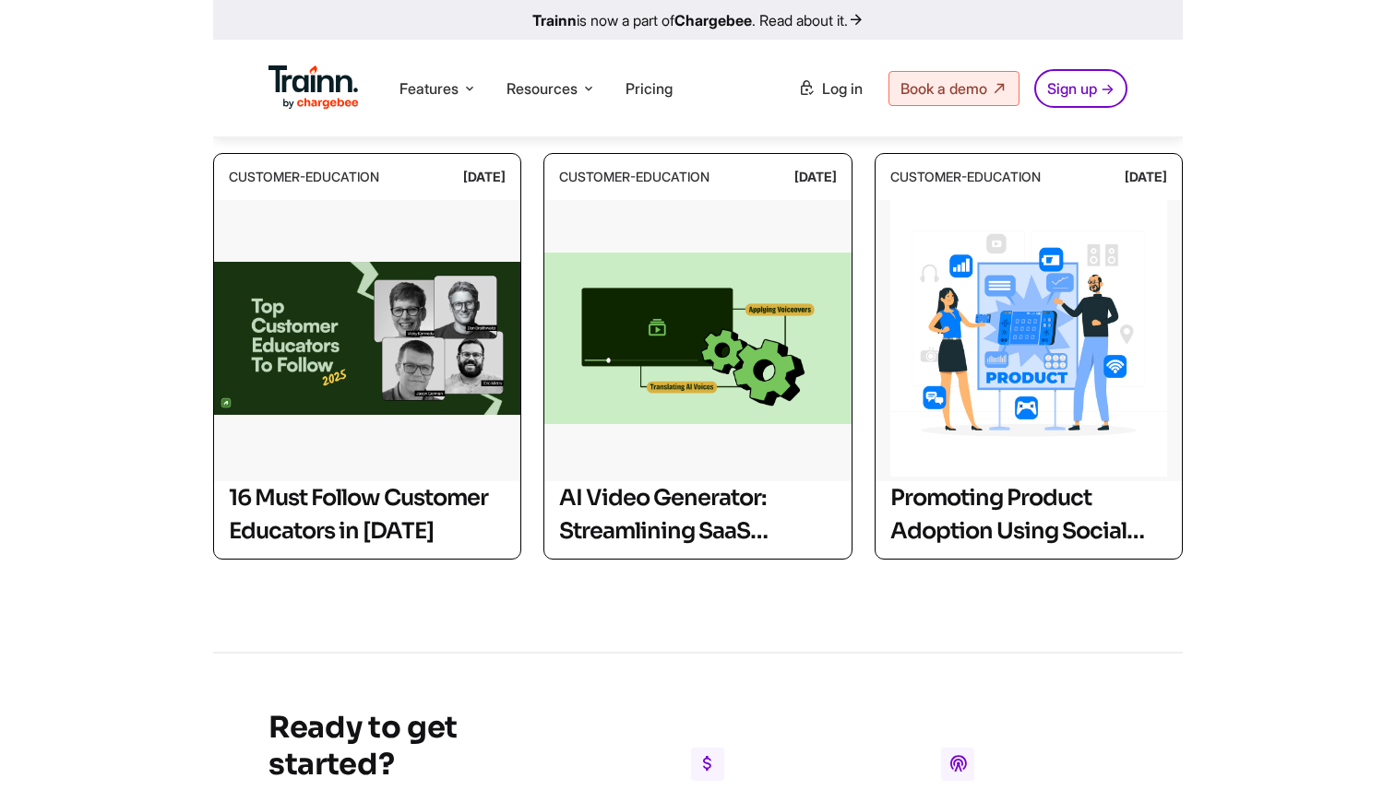
scroll to position [13115, 0]
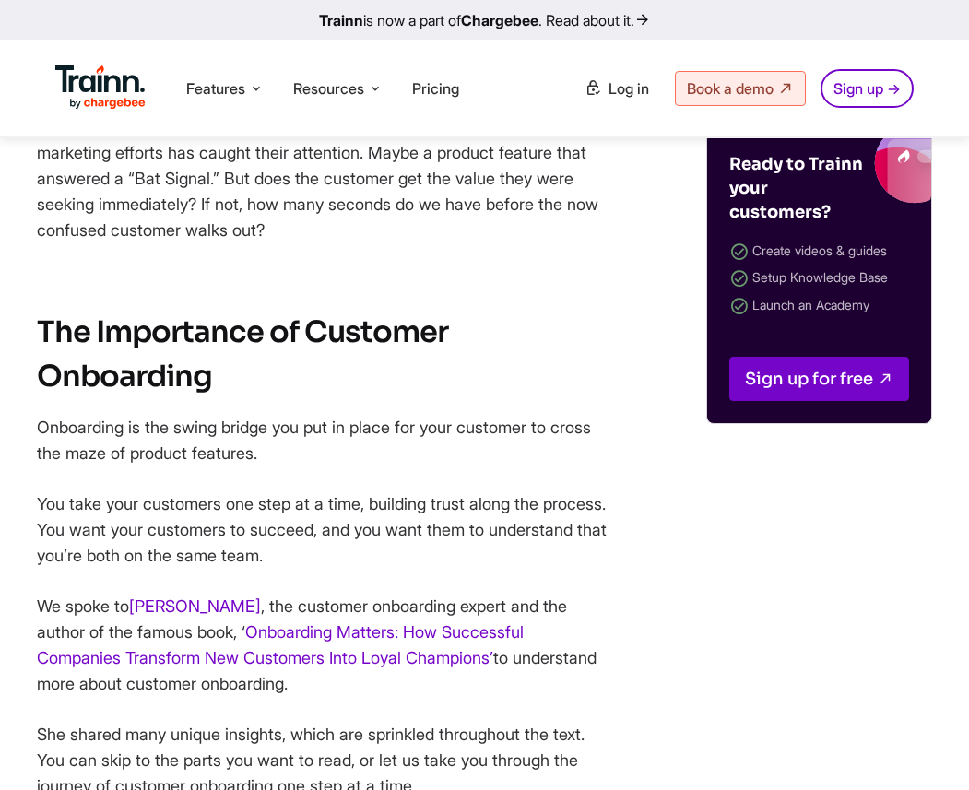
scroll to position [1334, 0]
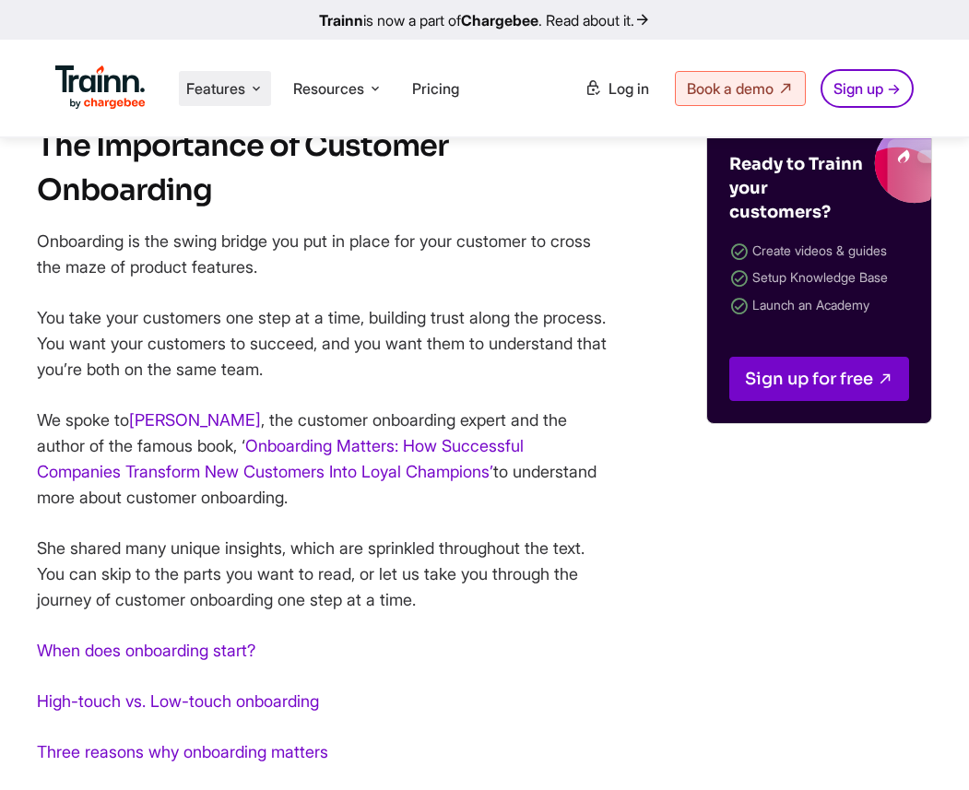
drag, startPoint x: 346, startPoint y: 267, endPoint x: 180, endPoint y: 92, distance: 241.4
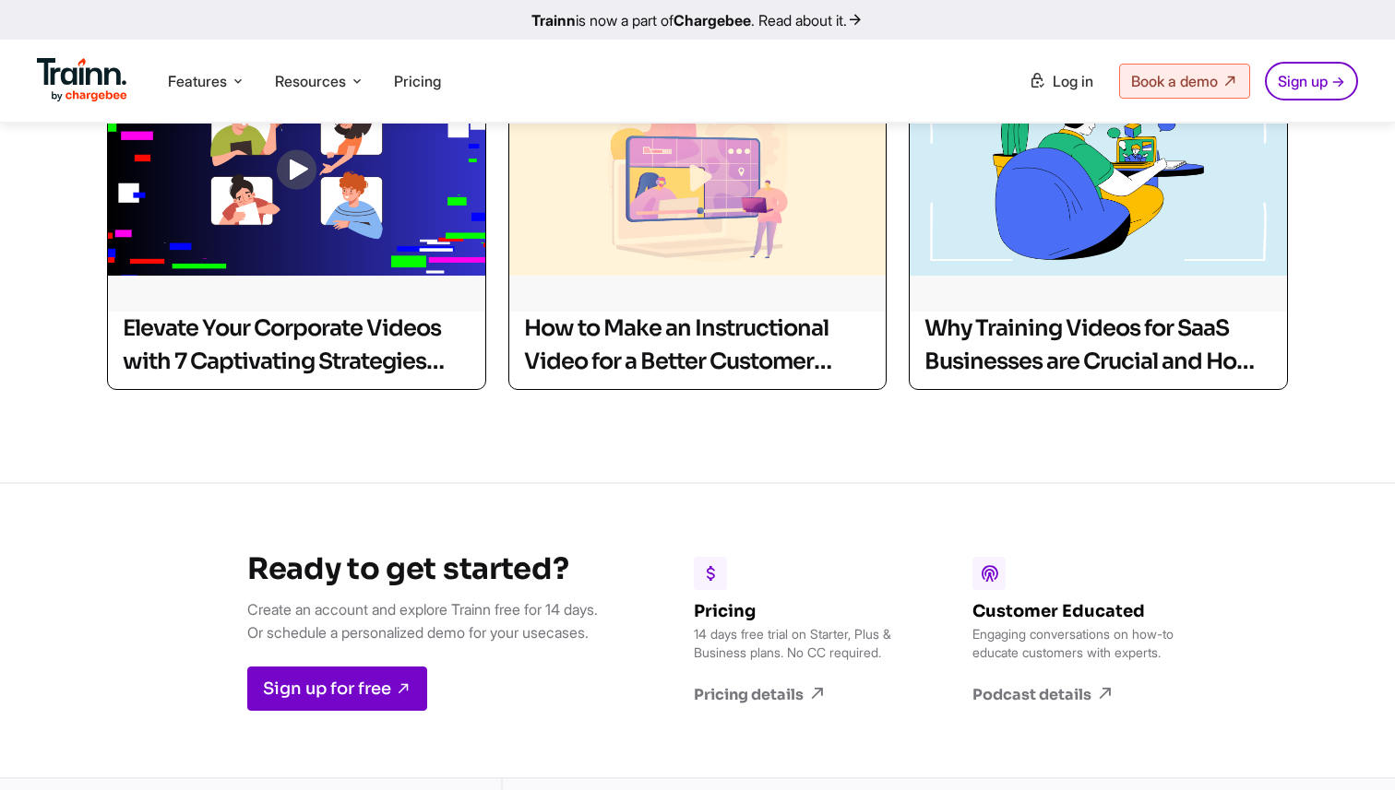
scroll to position [8483, 0]
